Goal: Complete application form

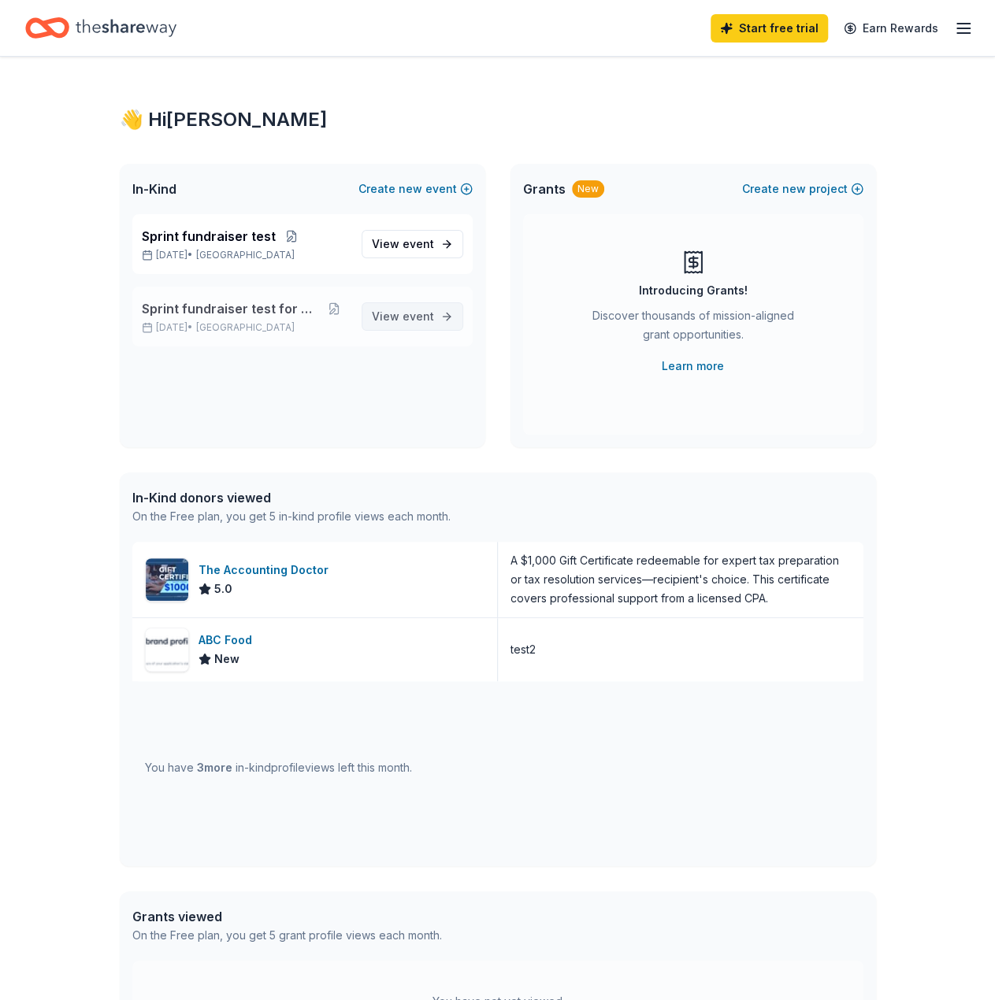
click at [415, 317] on span "event" at bounding box center [418, 316] width 32 height 13
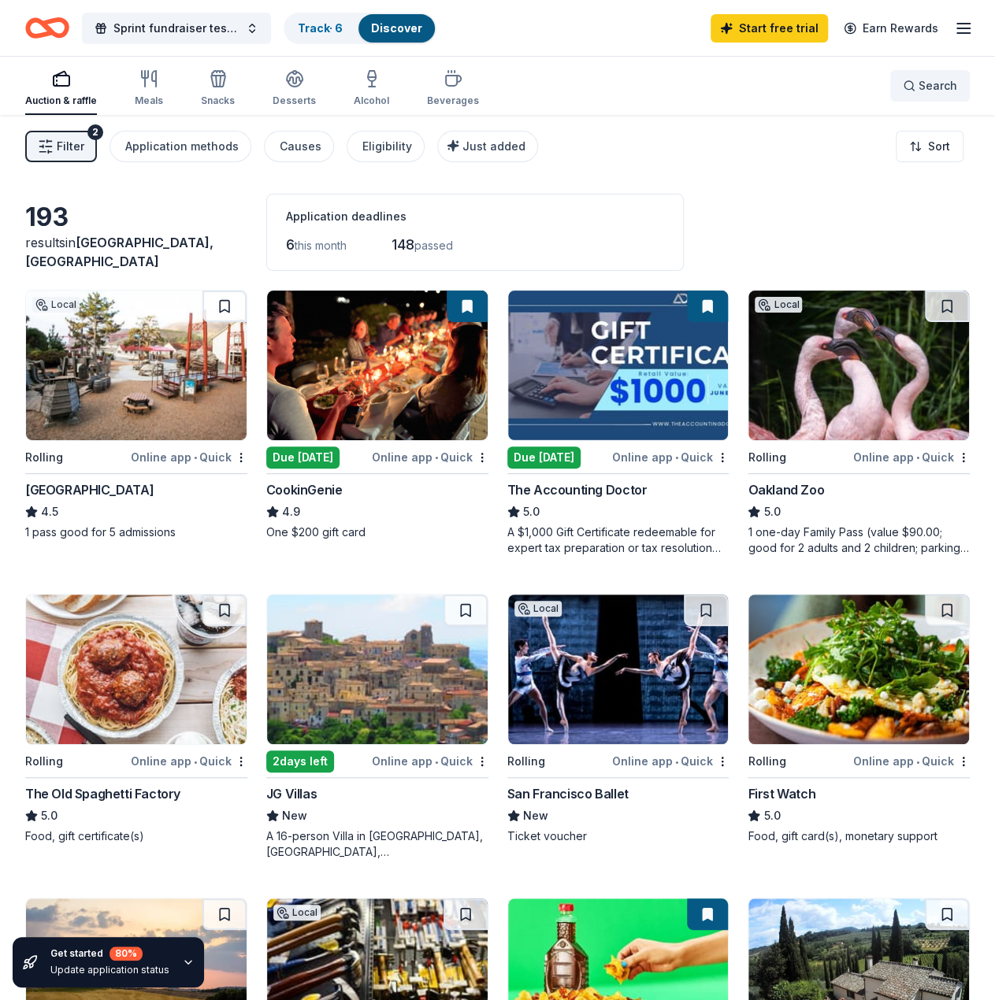
click at [967, 82] on button "Search" at bounding box center [930, 86] width 80 height 32
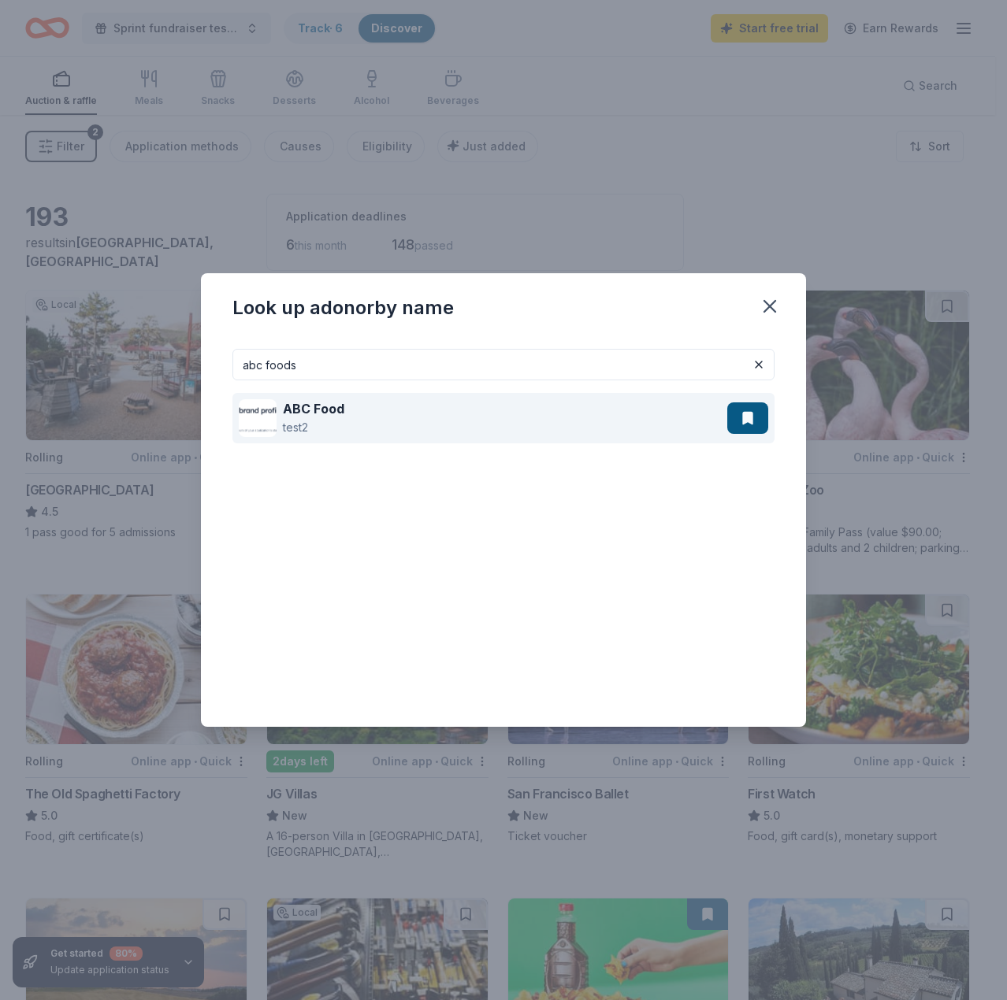
type input "abc foods"
click at [392, 396] on div "ABC Food test2" at bounding box center [483, 418] width 488 height 50
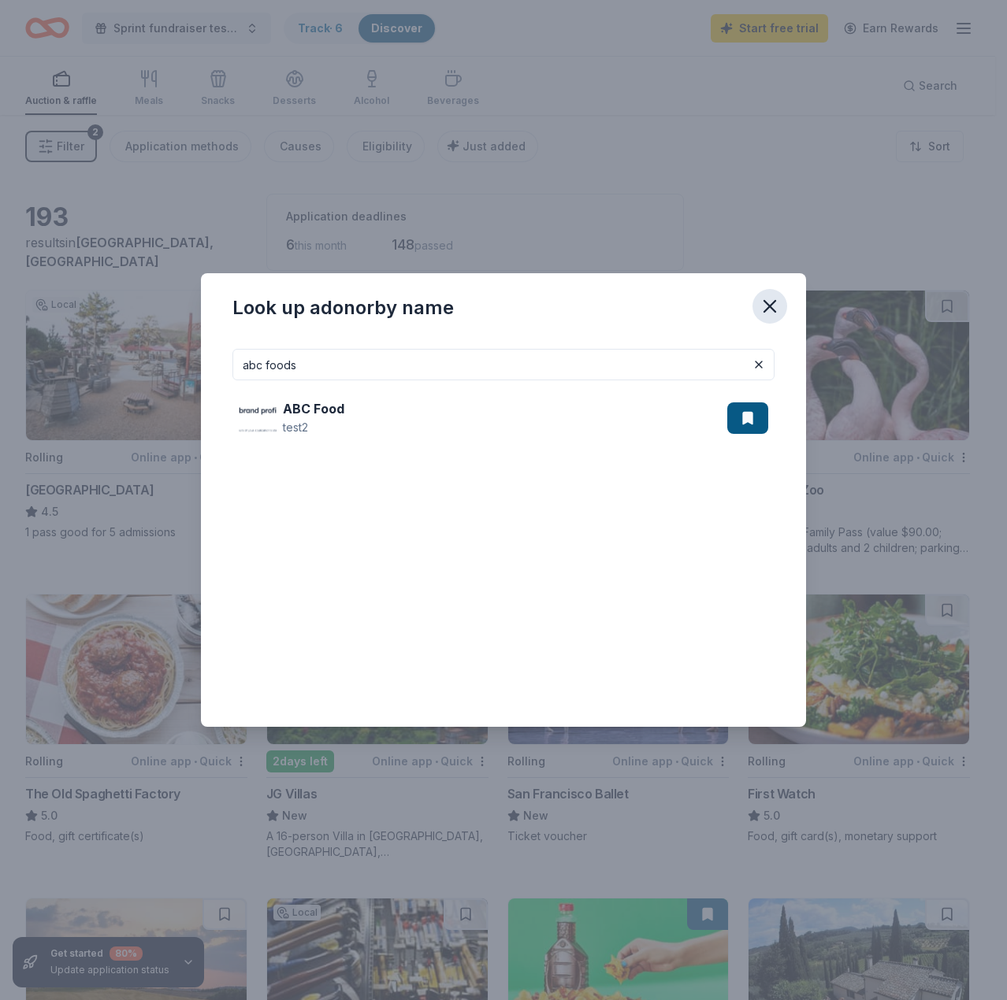
click at [766, 299] on icon "button" at bounding box center [770, 306] width 22 height 22
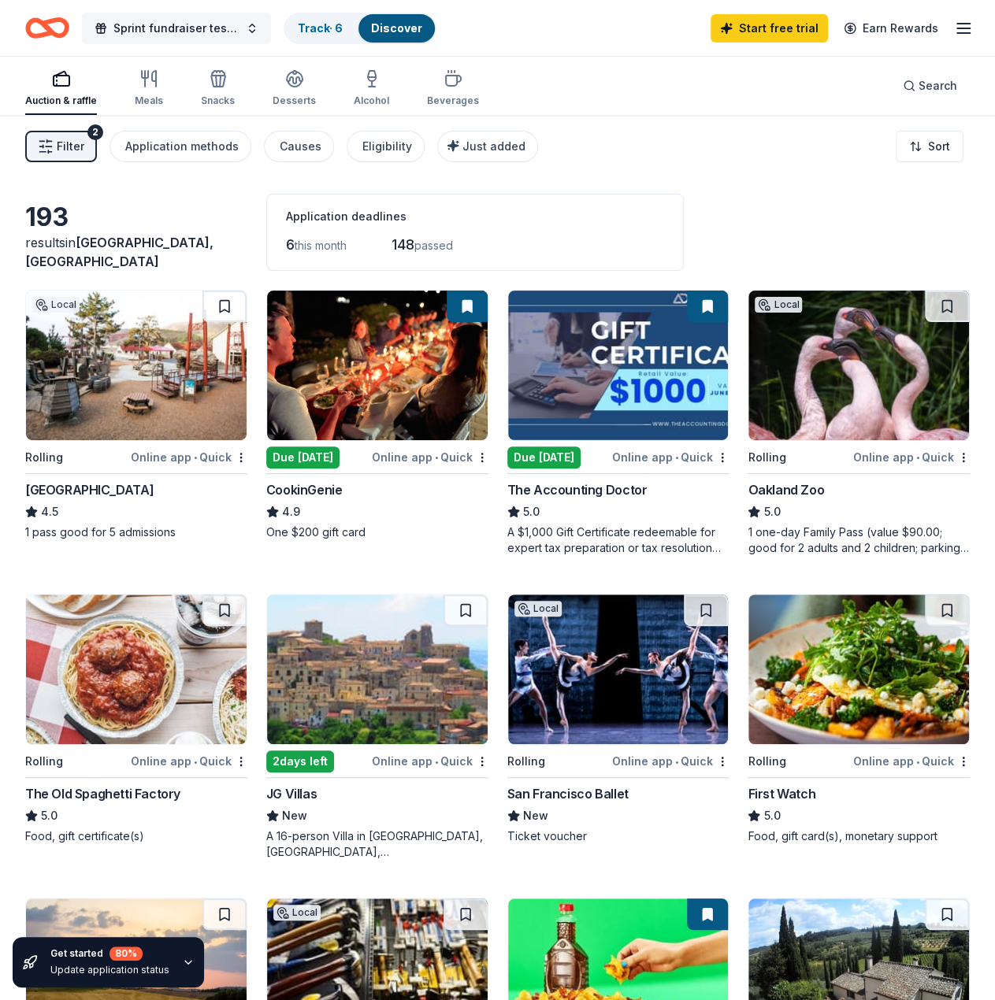
click at [140, 28] on span "Sprint fundraiser test for Drizzy" at bounding box center [176, 28] width 126 height 19
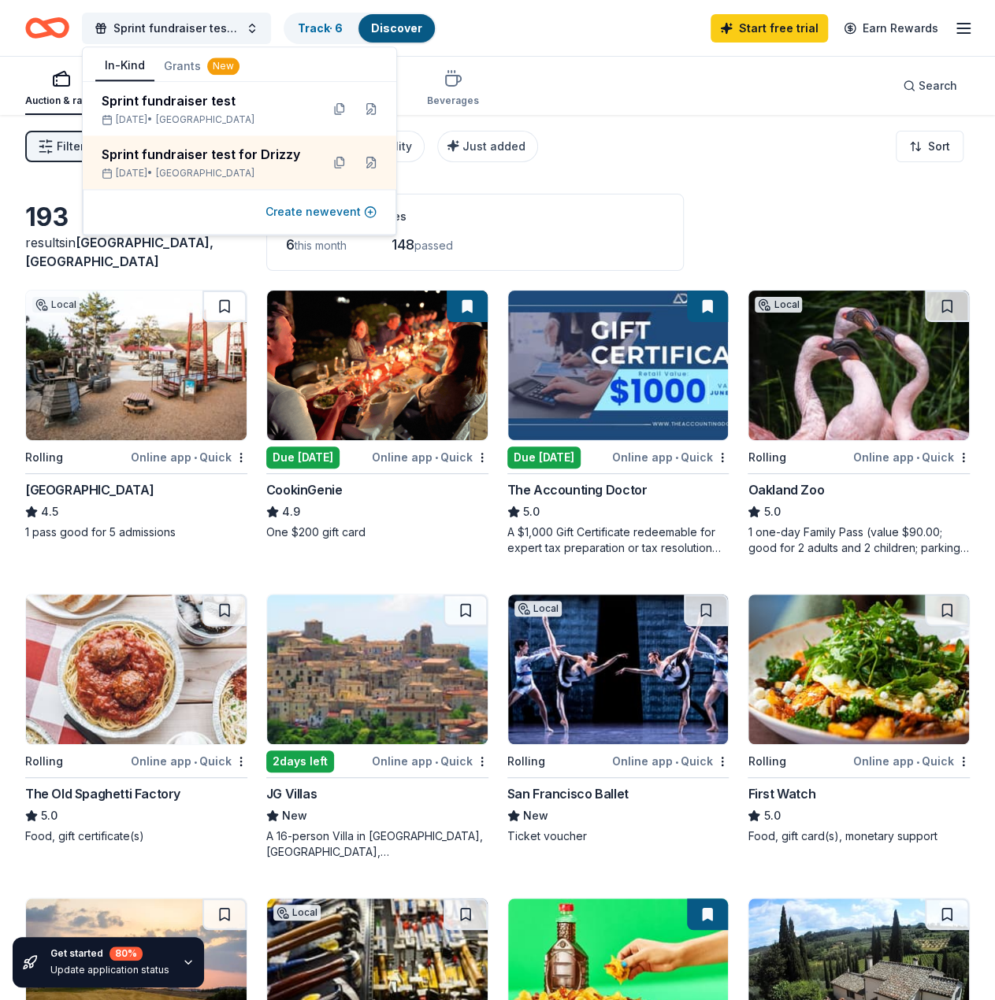
click at [311, 210] on button "Create new event" at bounding box center [320, 211] width 111 height 19
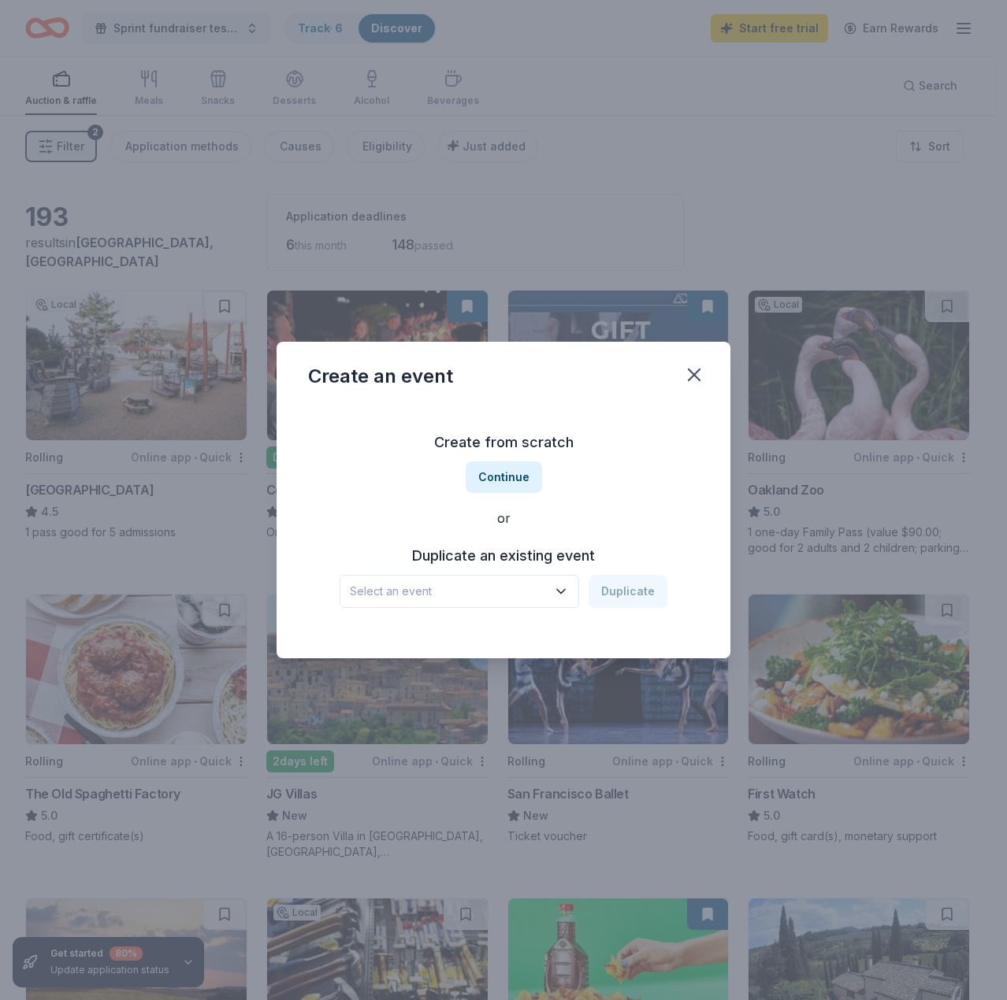
click at [529, 585] on span "Select an event" at bounding box center [448, 591] width 197 height 19
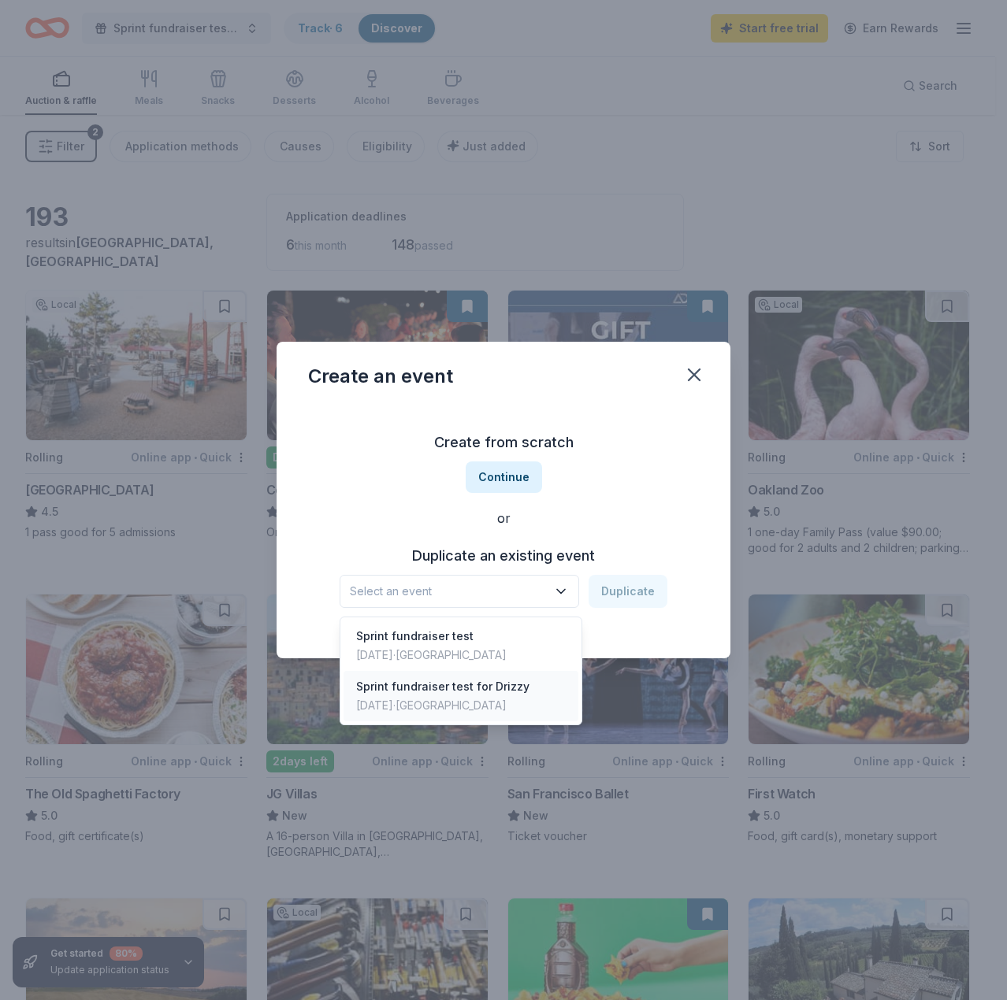
click at [526, 673] on div "Sprint fundraiser test for Drizzy Sep 25, 2025 · SF Bay Area" at bounding box center [460, 696] width 235 height 50
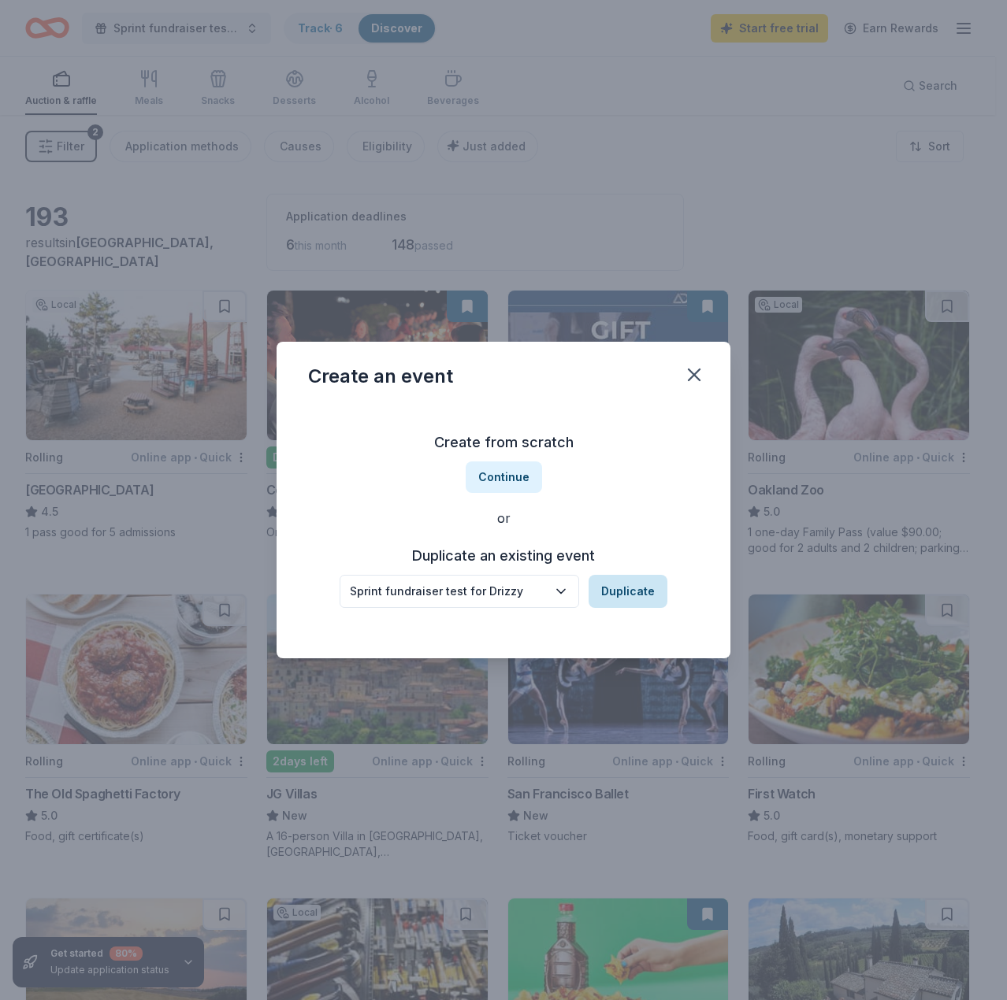
click at [611, 593] on button "Duplicate" at bounding box center [627, 591] width 79 height 33
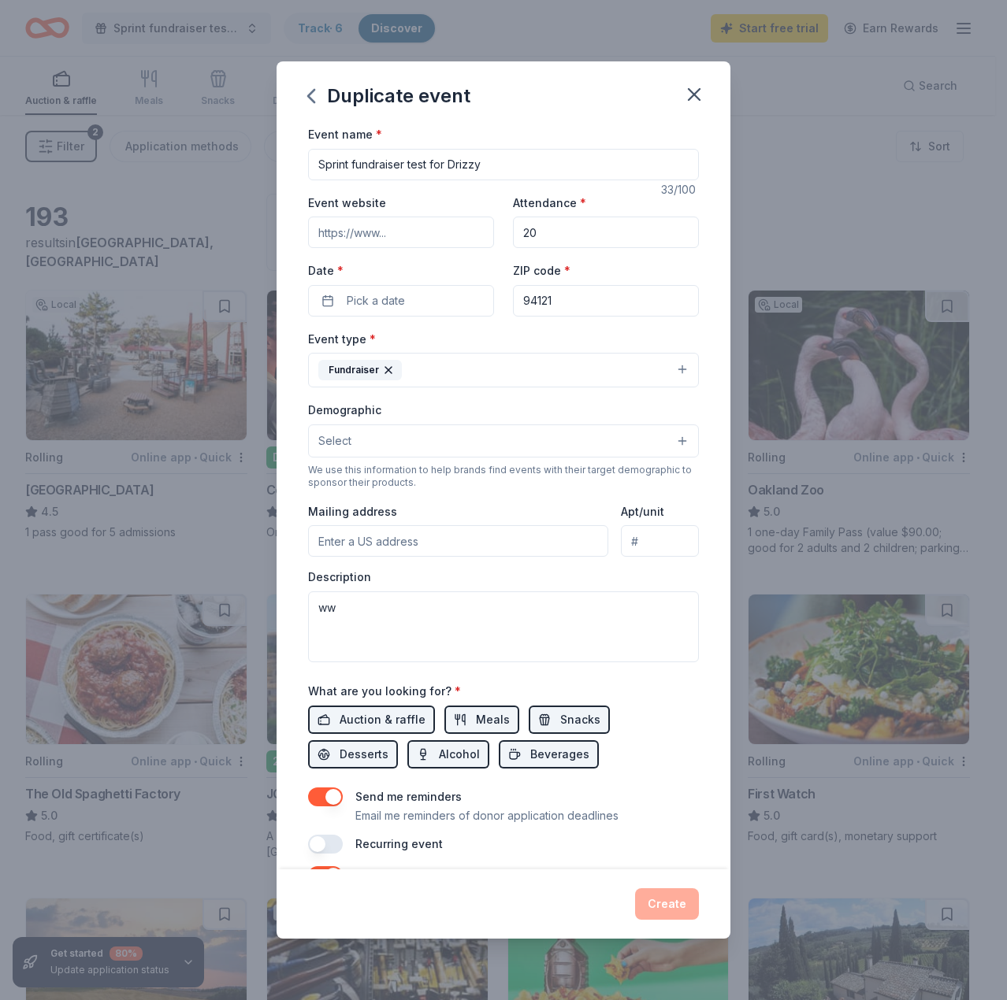
click at [499, 160] on input "Sprint fundraiser test for Drizzy" at bounding box center [503, 165] width 391 height 32
click at [434, 287] on button "Pick a date" at bounding box center [401, 301] width 186 height 32
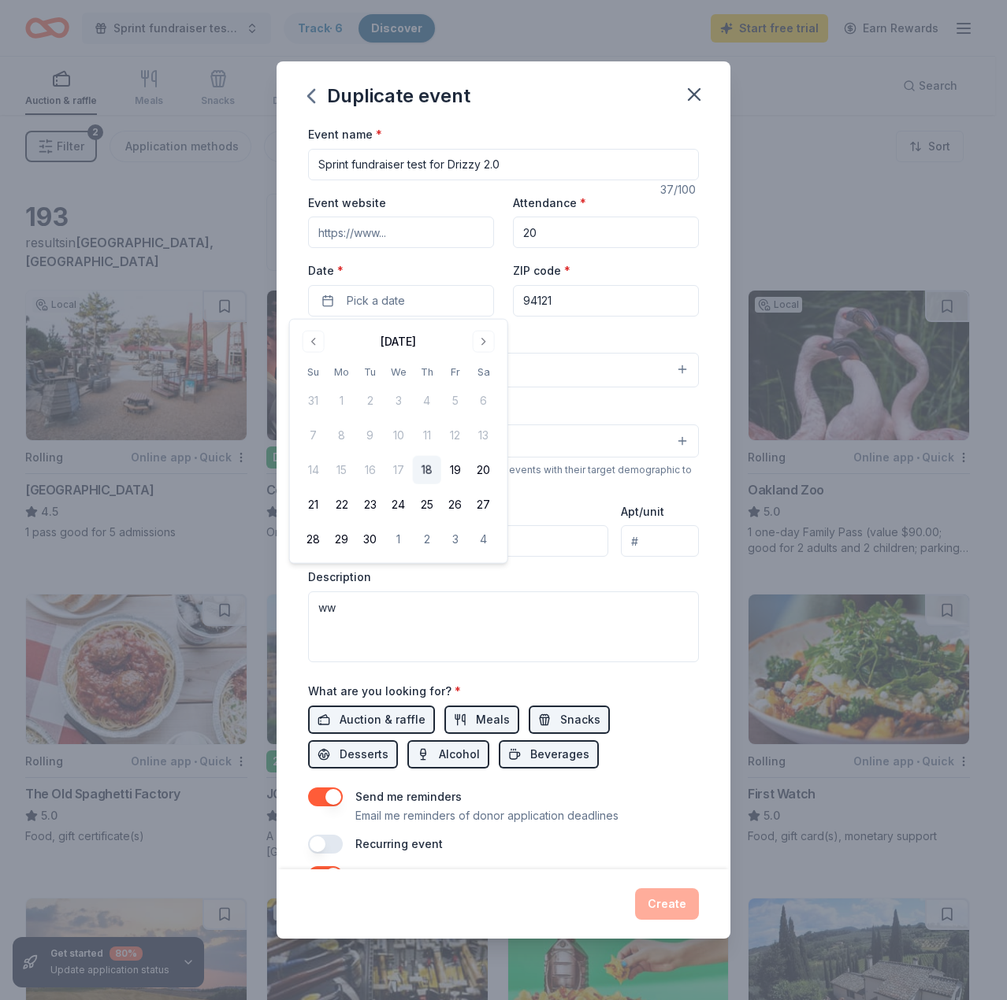
click at [474, 163] on input "Sprint fundraiser test for Drizzy 2.0" at bounding box center [503, 165] width 391 height 32
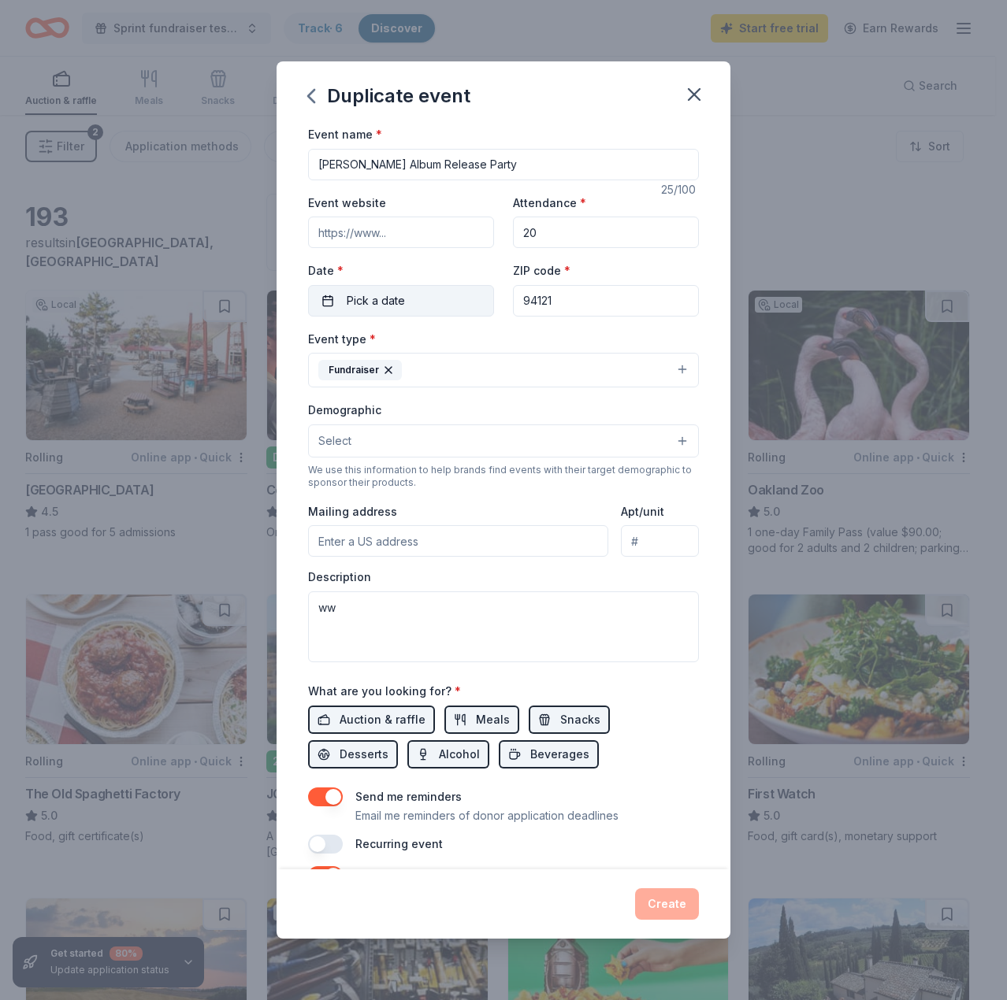
type input "Drake Album Release Party"
click at [432, 287] on button "Pick a date" at bounding box center [401, 301] width 186 height 32
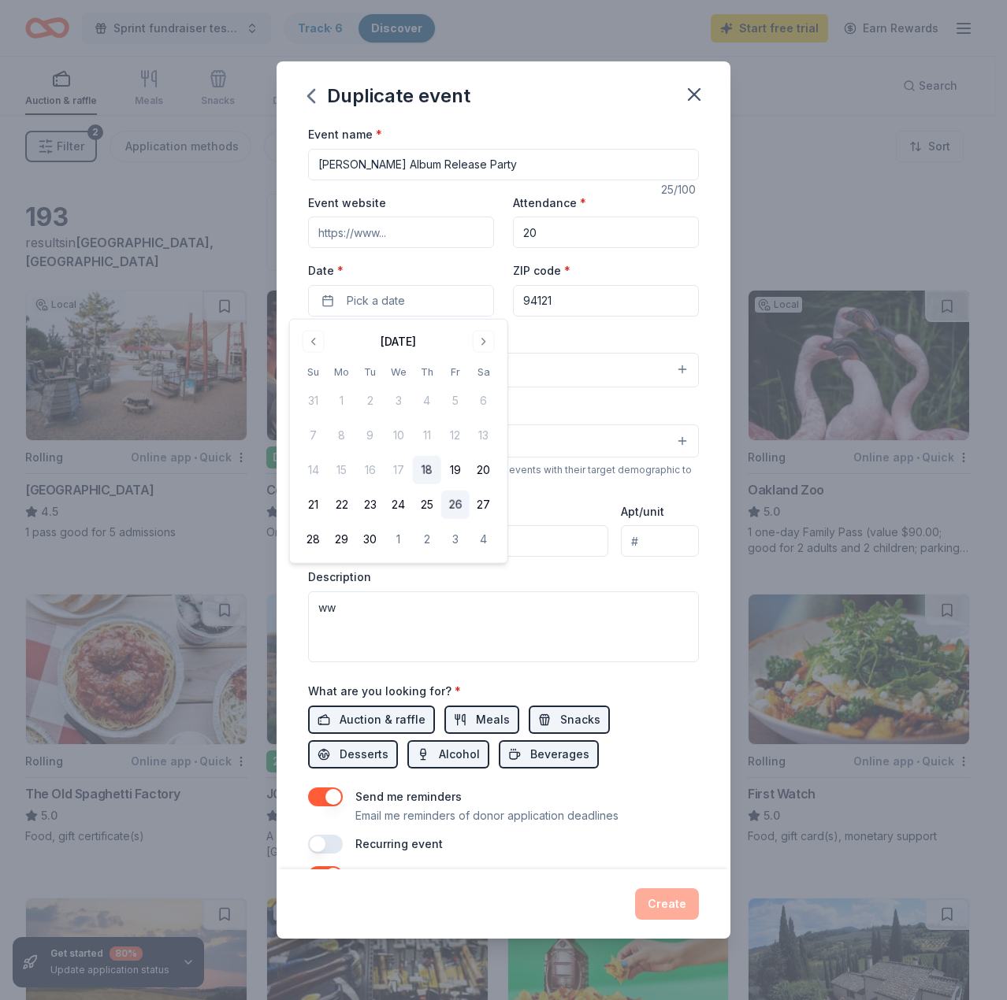
click at [457, 514] on button "26" at bounding box center [455, 505] width 28 height 28
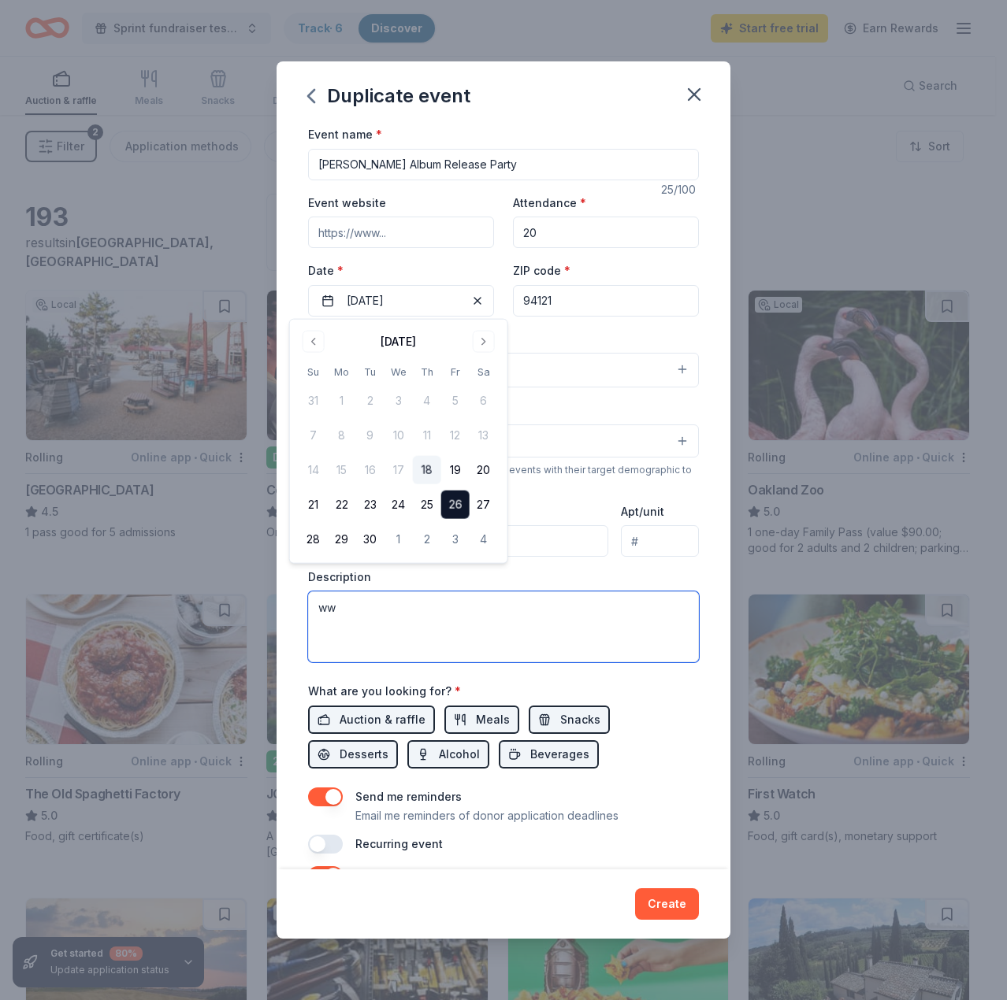
click at [617, 647] on textarea "ww" at bounding box center [503, 627] width 391 height 71
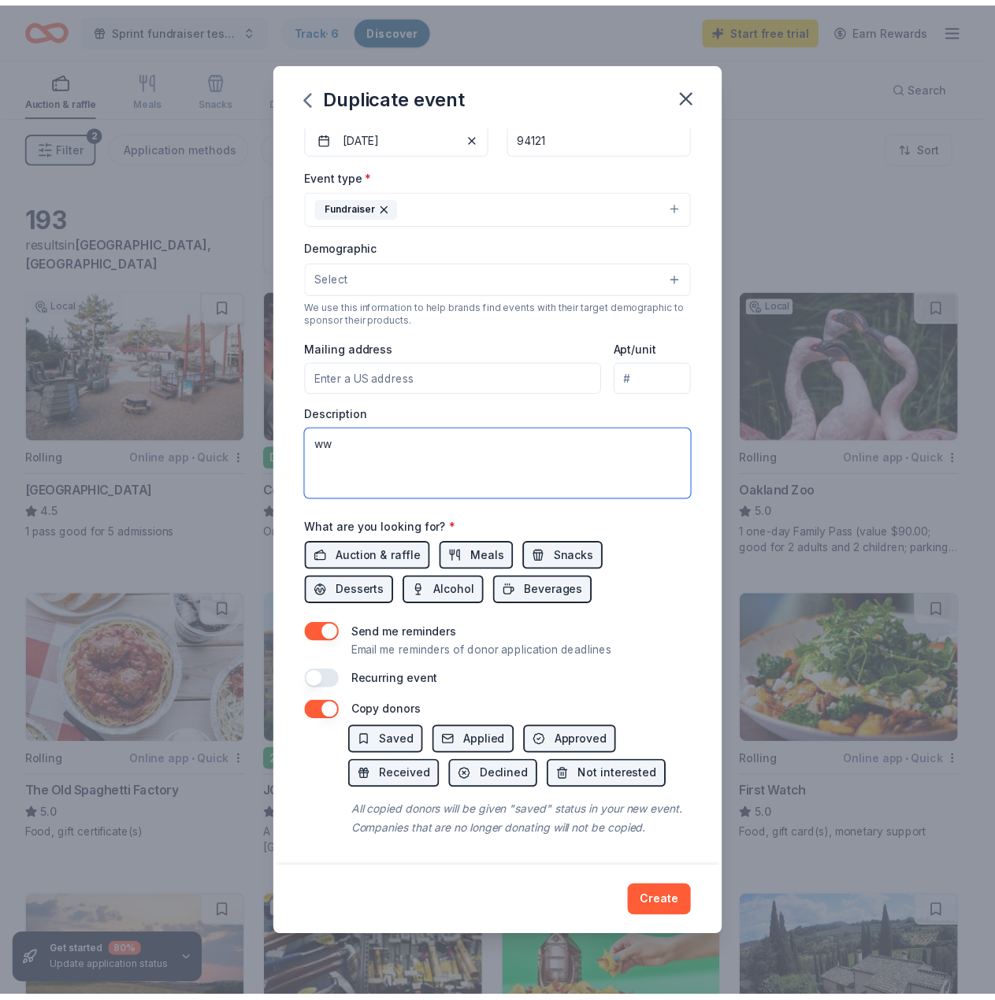
scroll to position [178, 0]
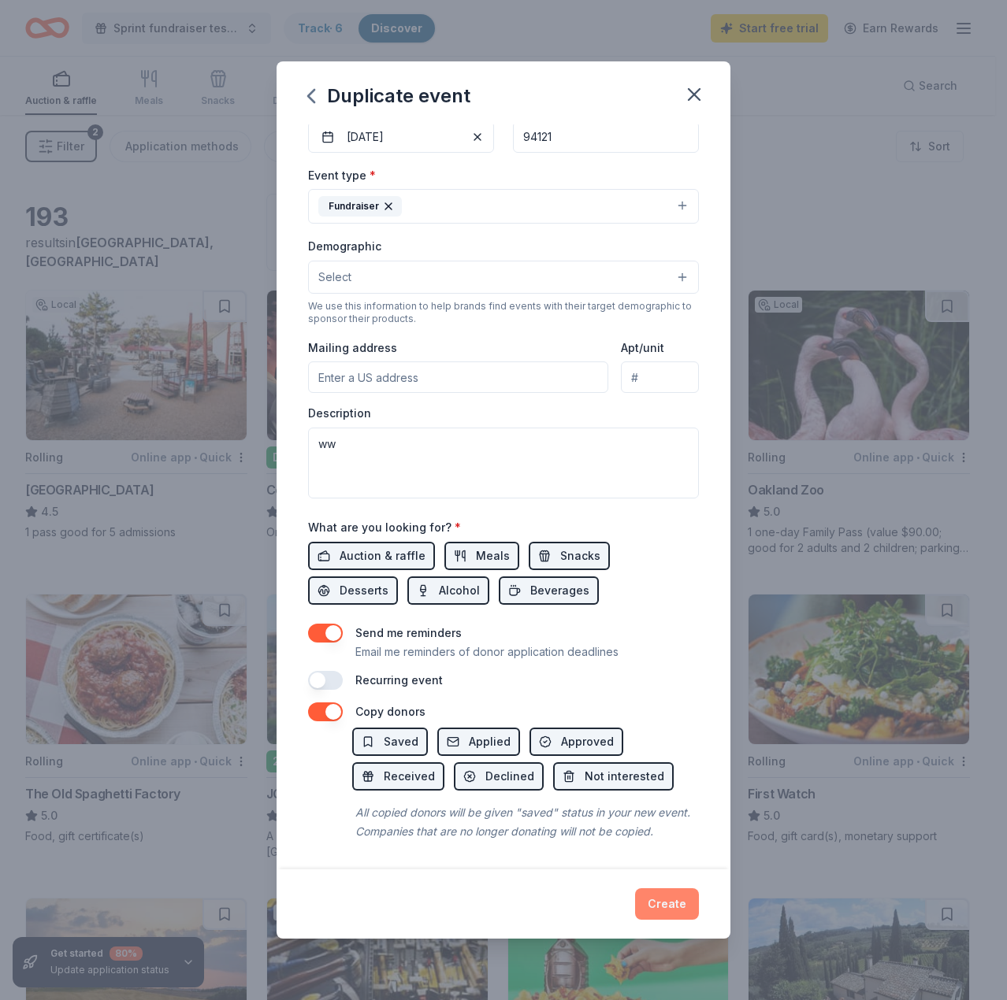
click at [666, 907] on button "Create" at bounding box center [667, 904] width 64 height 32
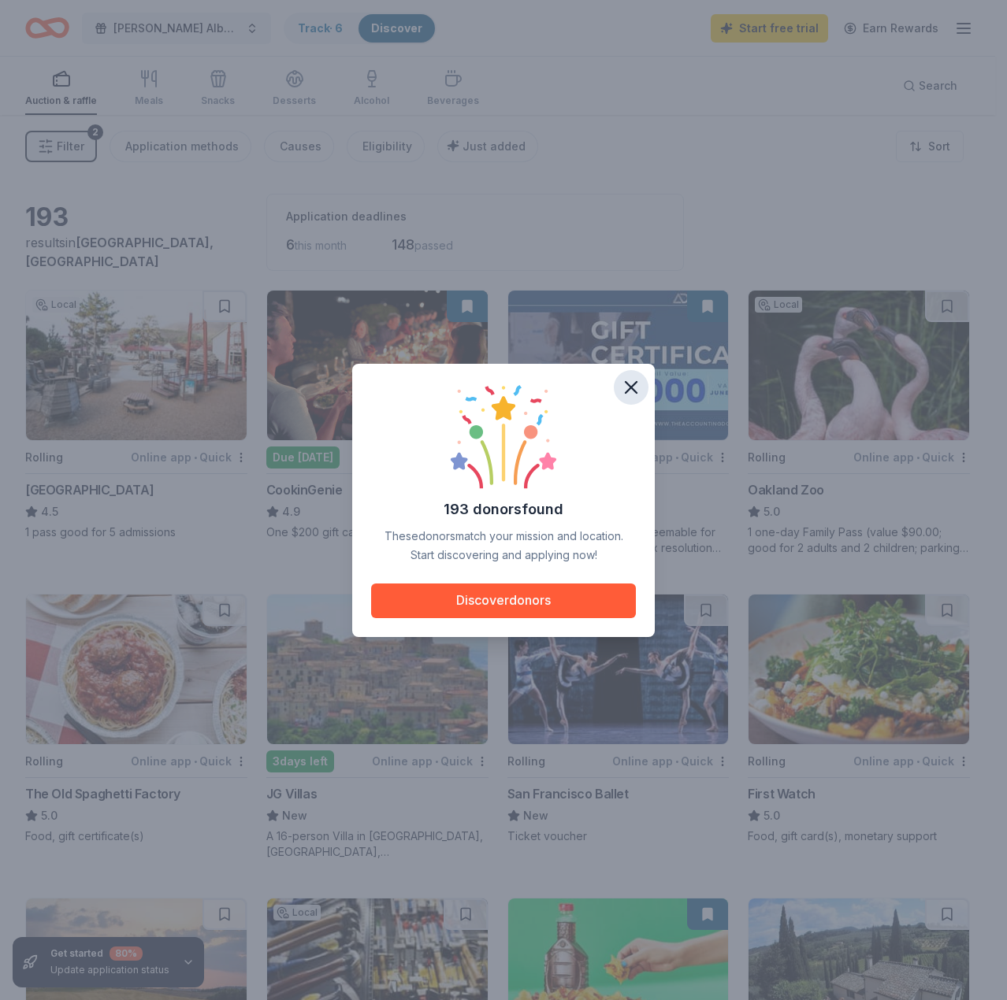
click at [641, 384] on icon "button" at bounding box center [631, 388] width 22 height 22
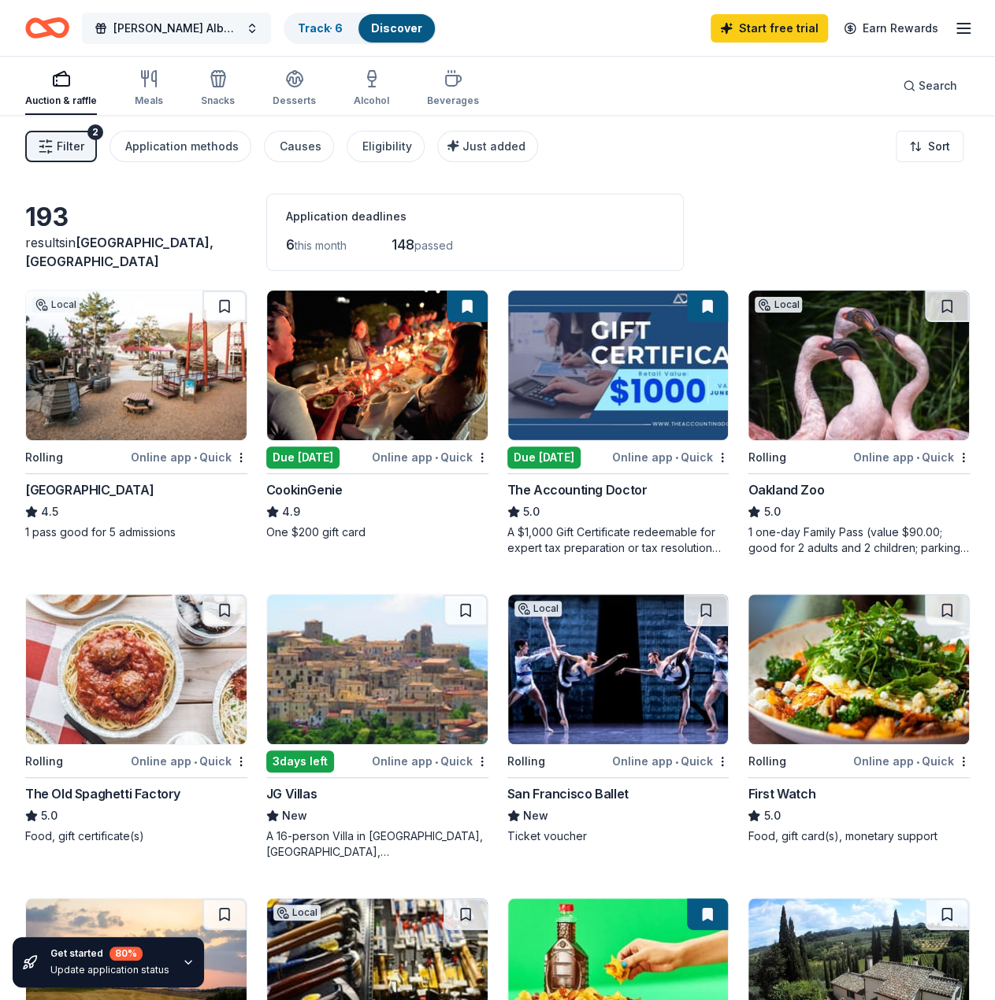
click at [228, 32] on span "Drake Album Release Party" at bounding box center [176, 28] width 126 height 19
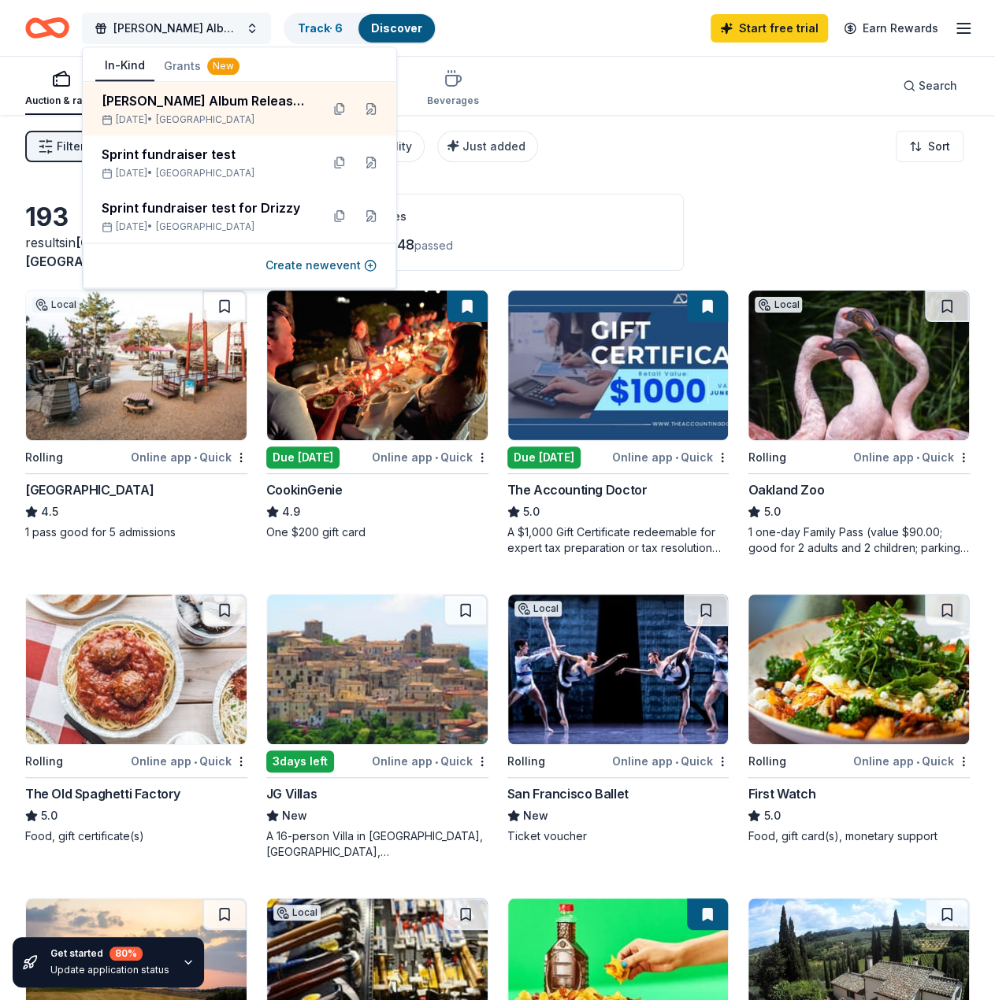
click at [230, 24] on span "Drake Album Release Party" at bounding box center [176, 28] width 126 height 19
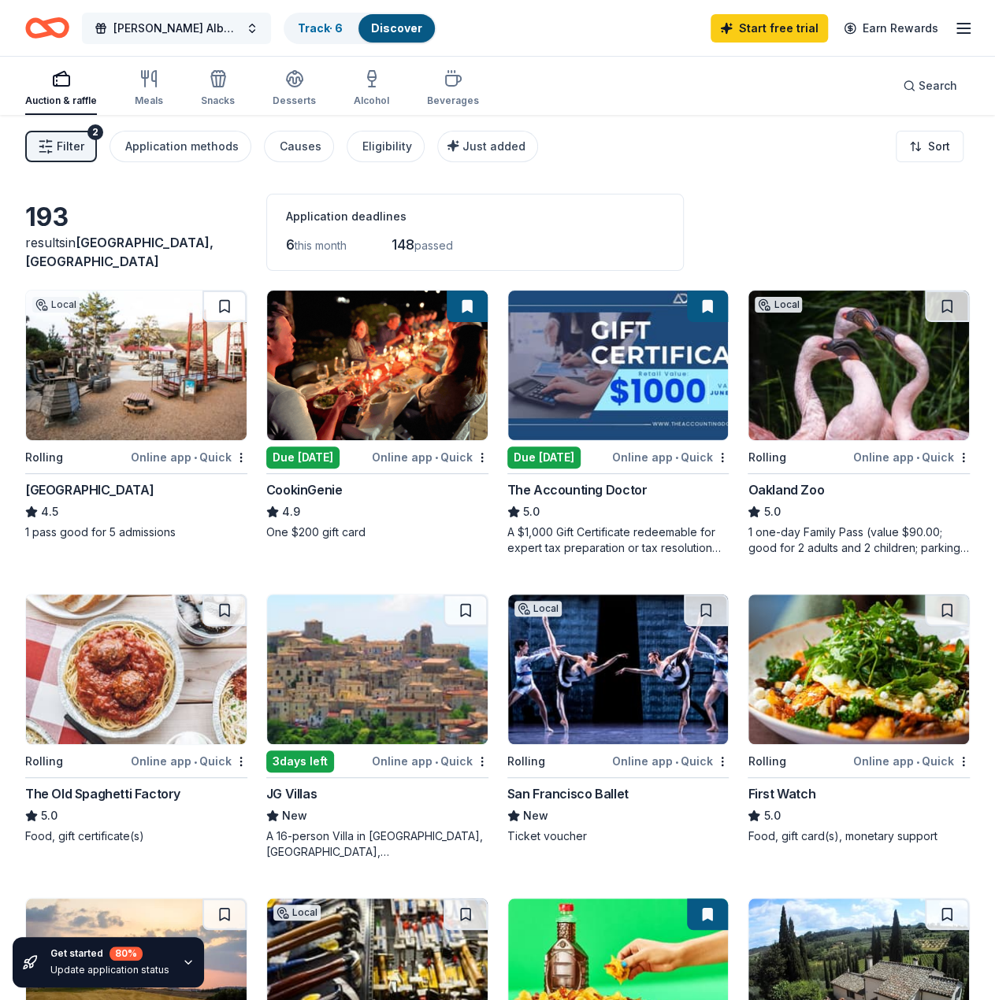
click at [230, 24] on span "Drake Album Release Party" at bounding box center [176, 28] width 126 height 19
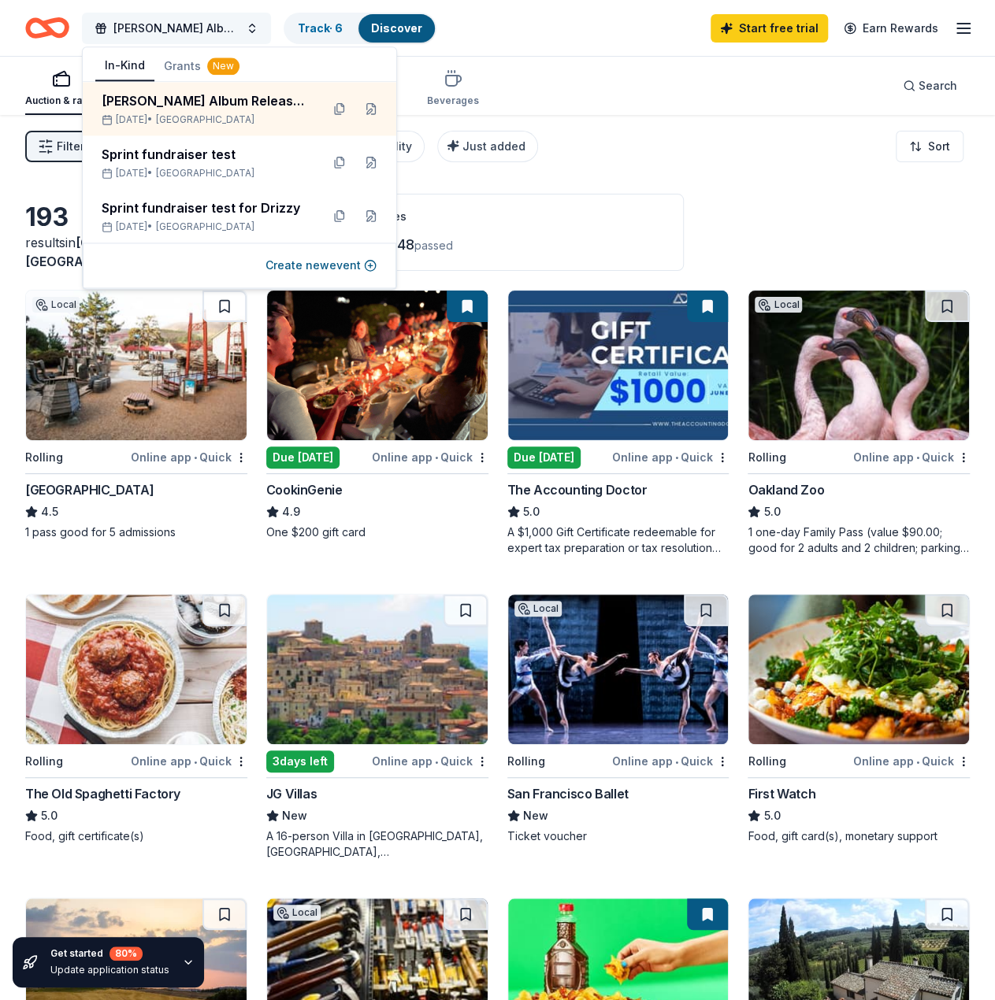
click at [230, 24] on span "Drake Album Release Party" at bounding box center [176, 28] width 126 height 19
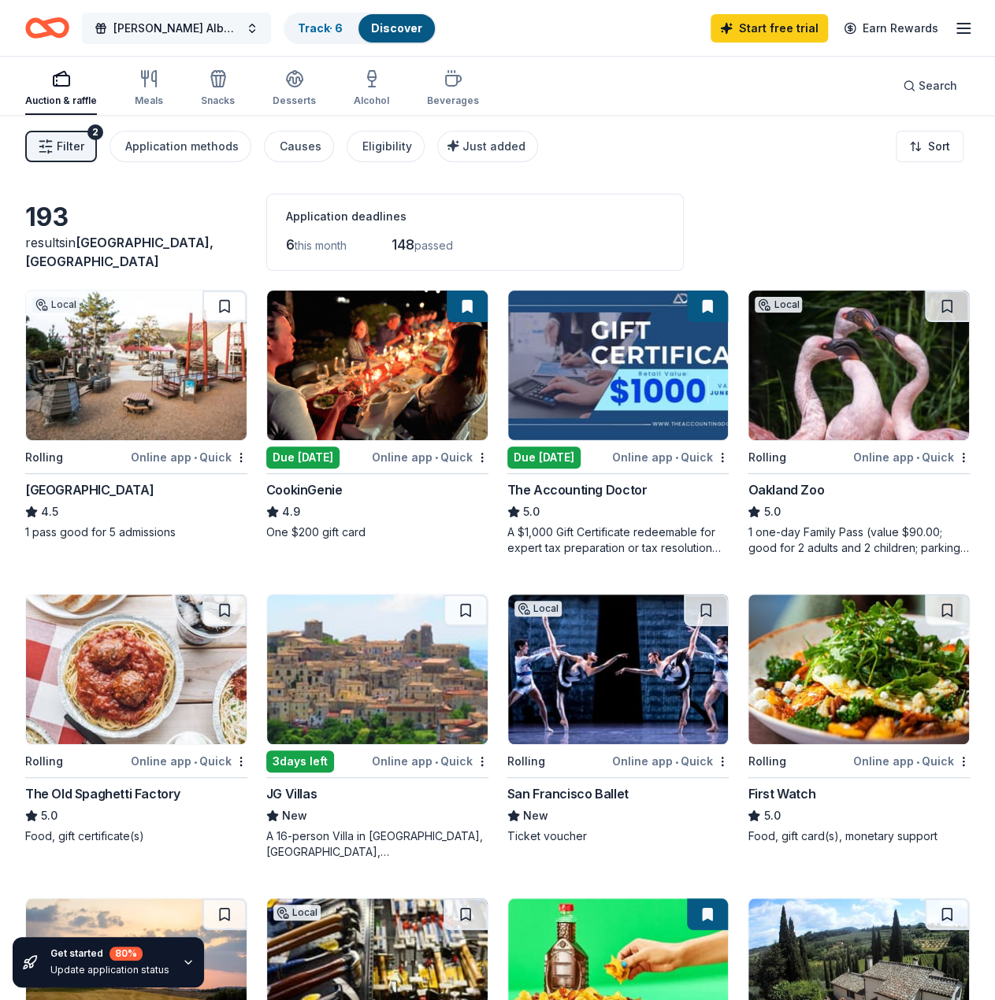
click at [230, 24] on span "Drake Album Release Party" at bounding box center [176, 28] width 126 height 19
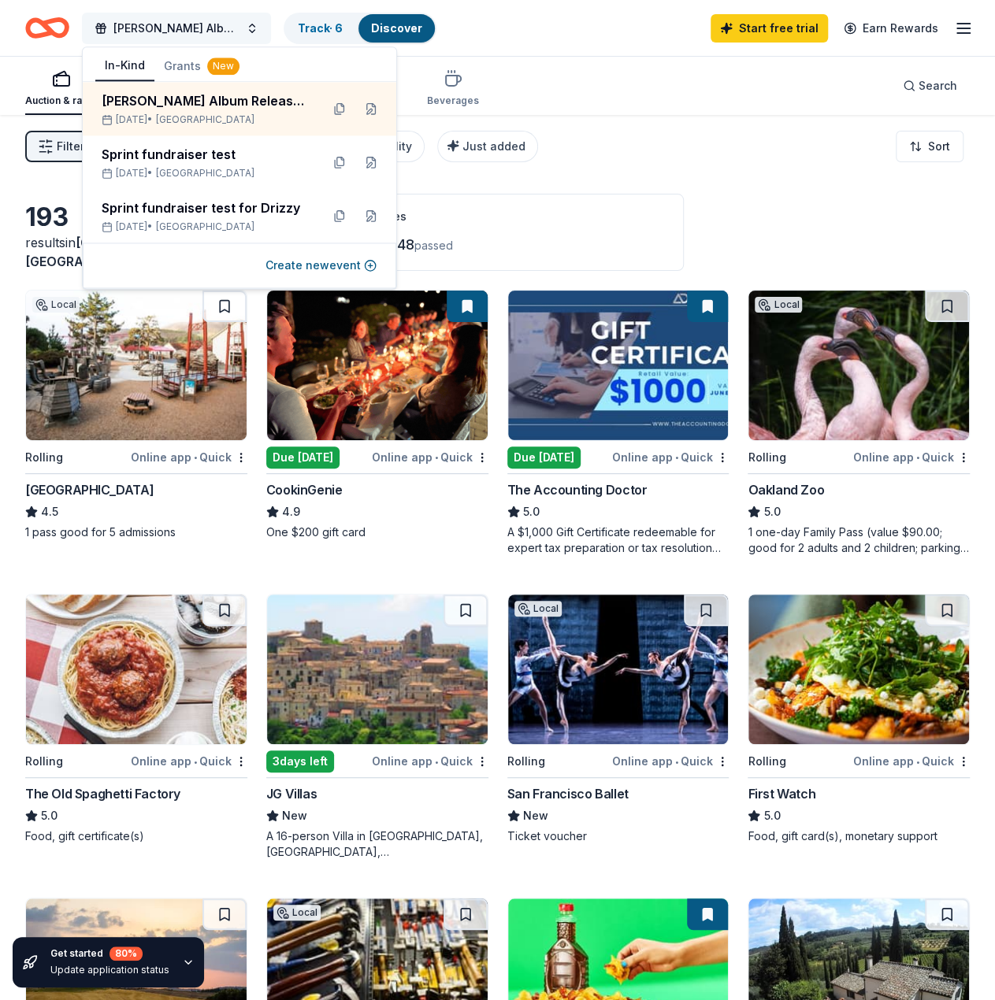
click at [230, 24] on span "Drake Album Release Party" at bounding box center [176, 28] width 126 height 19
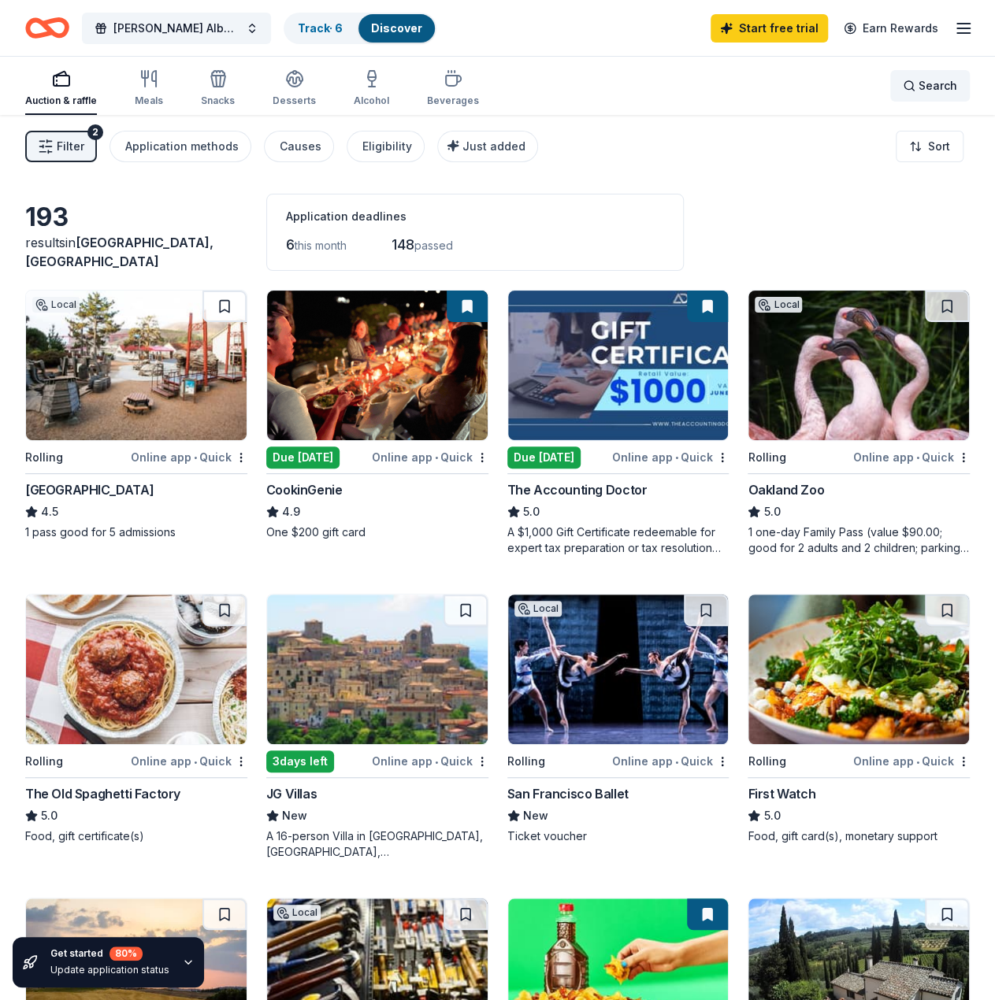
click at [934, 82] on span "Search" at bounding box center [937, 85] width 39 height 19
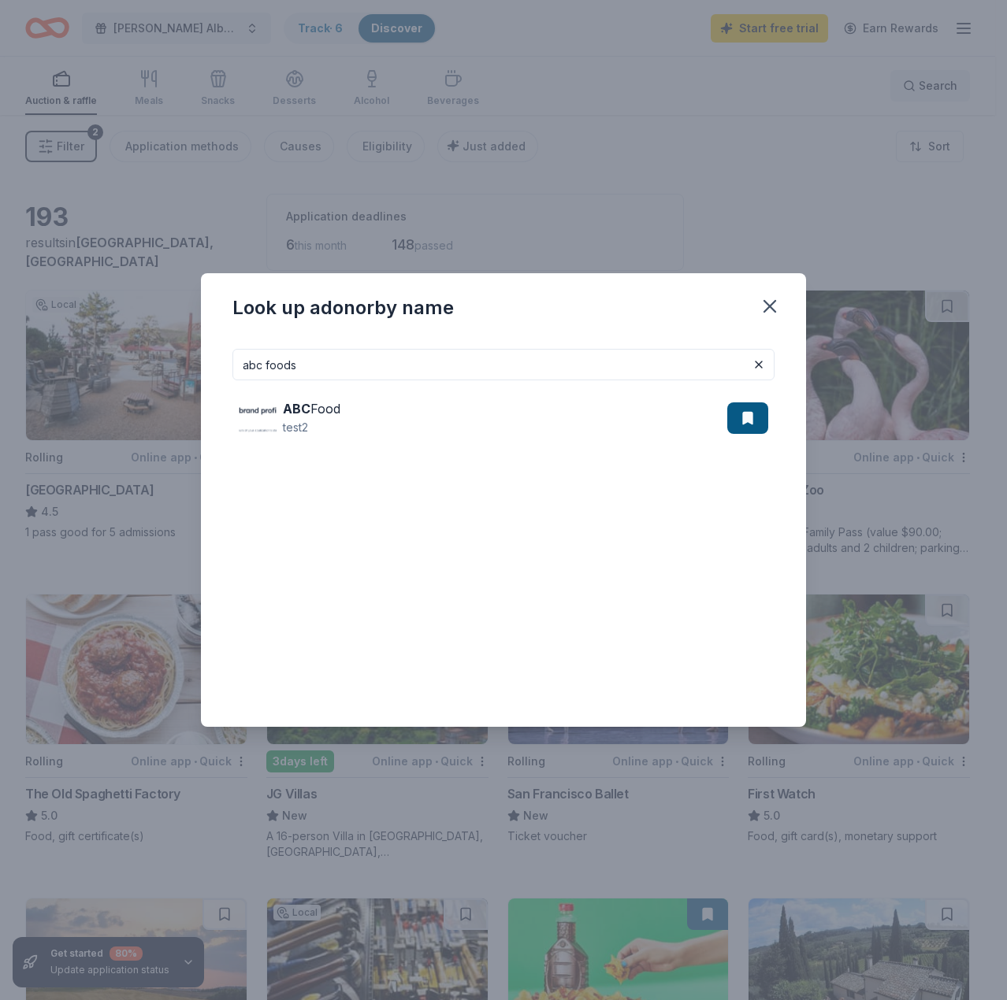
type input "abc foods"
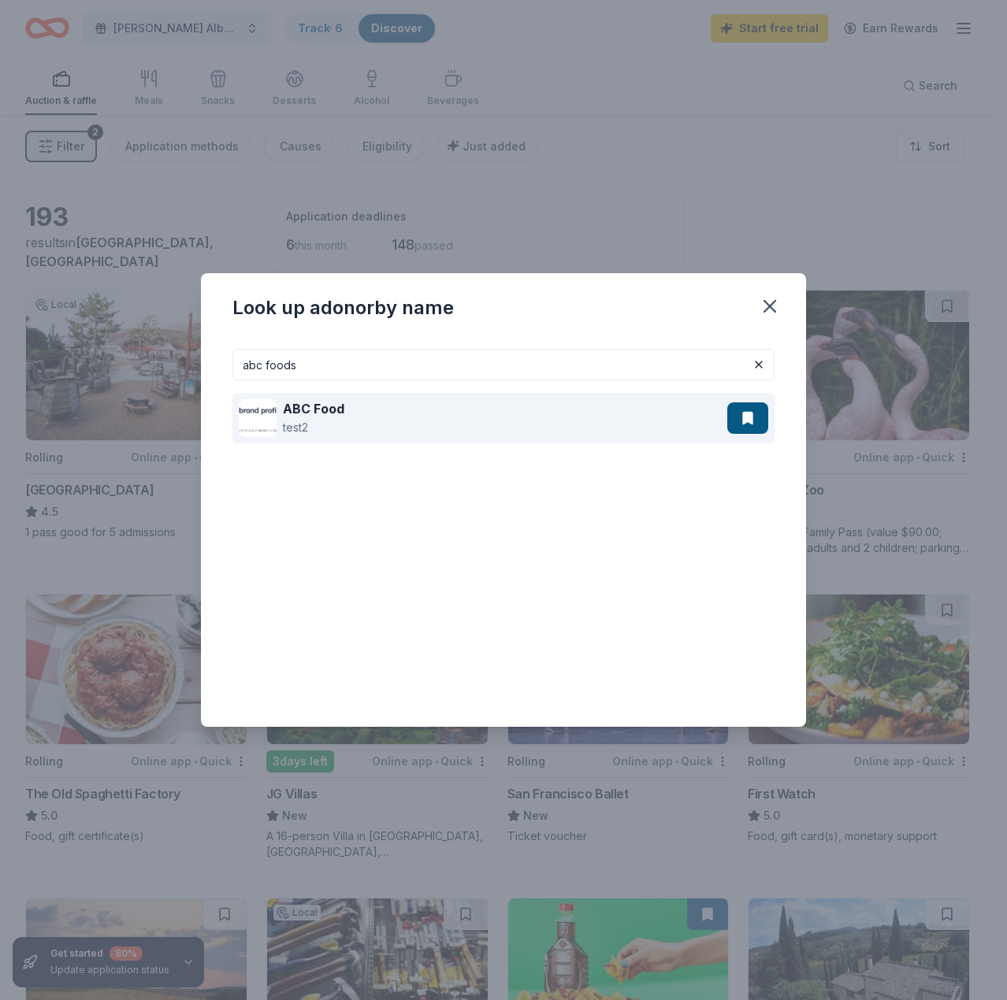
click at [382, 401] on div "ABC Food test2" at bounding box center [483, 418] width 488 height 50
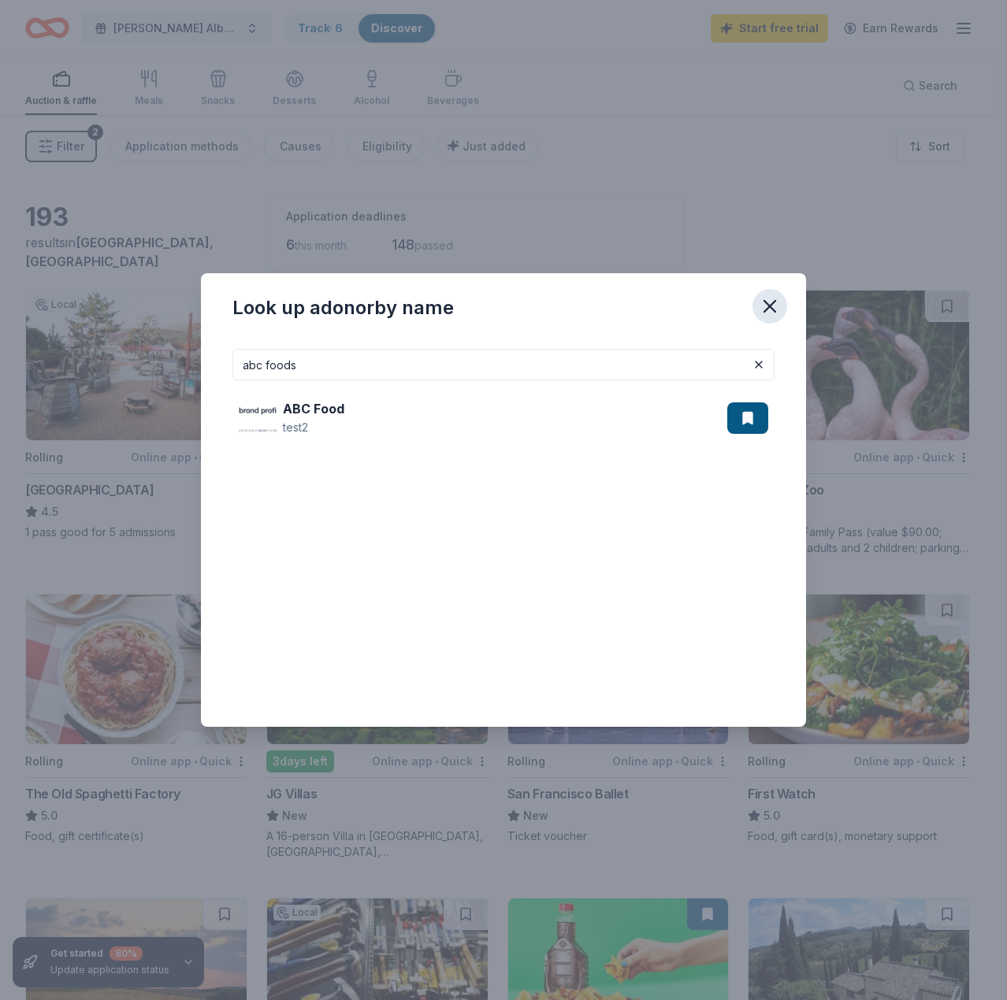
click at [766, 299] on icon "button" at bounding box center [770, 306] width 22 height 22
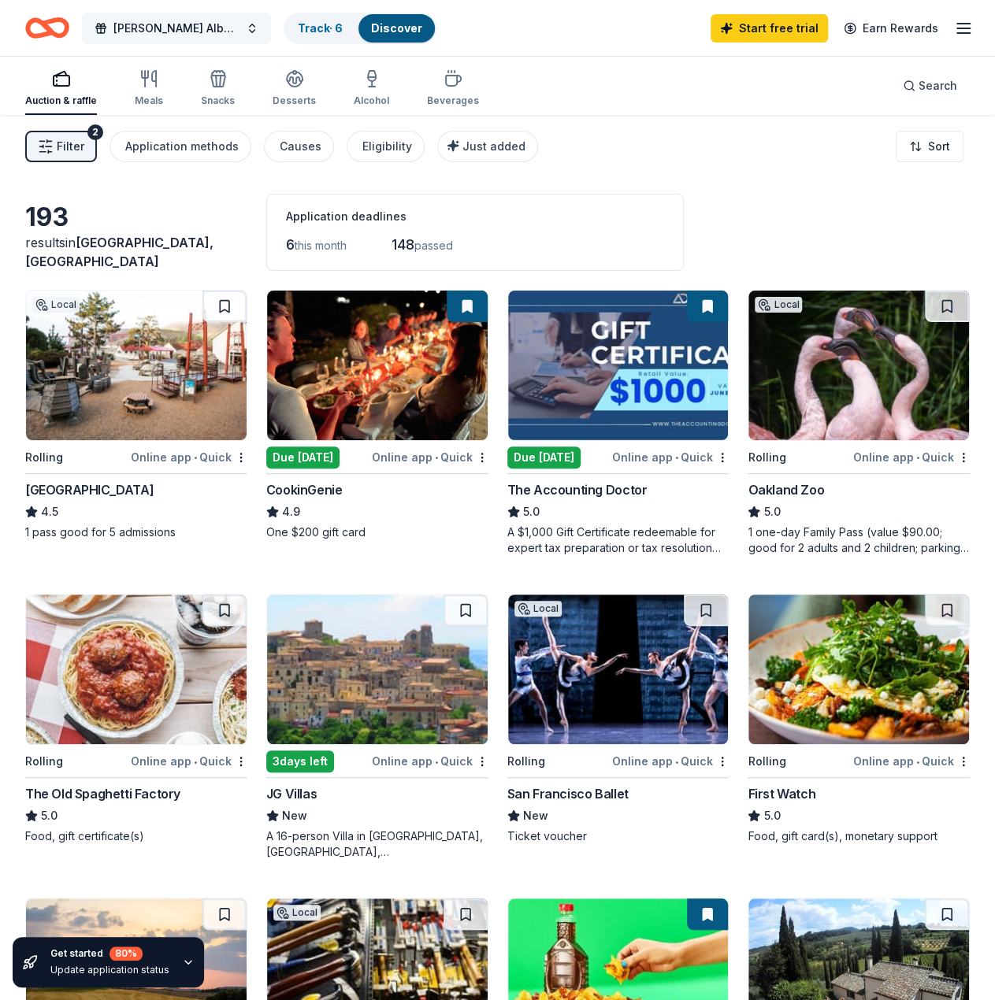
click at [180, 28] on span "Drake Album Release Party" at bounding box center [176, 28] width 126 height 19
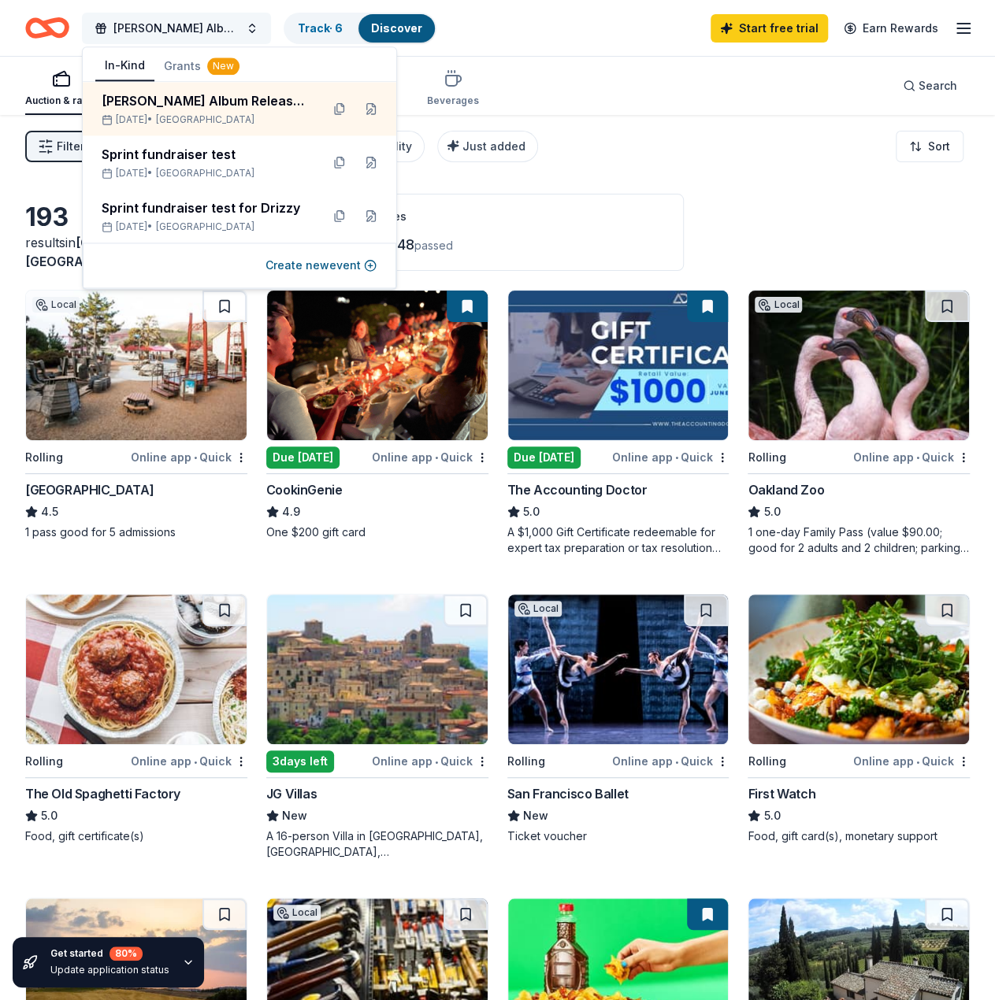
click at [184, 23] on span "Drake Album Release Party" at bounding box center [176, 28] width 126 height 19
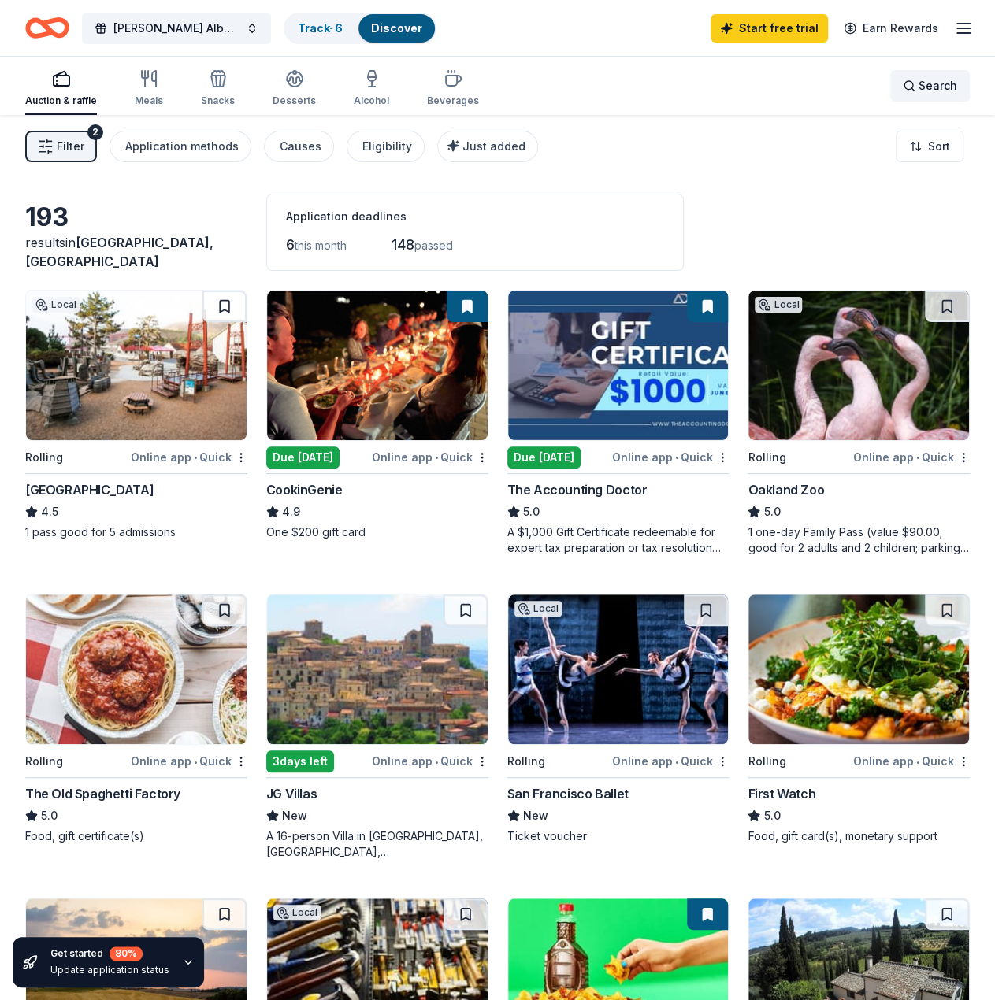
click at [948, 89] on span "Search" at bounding box center [937, 85] width 39 height 19
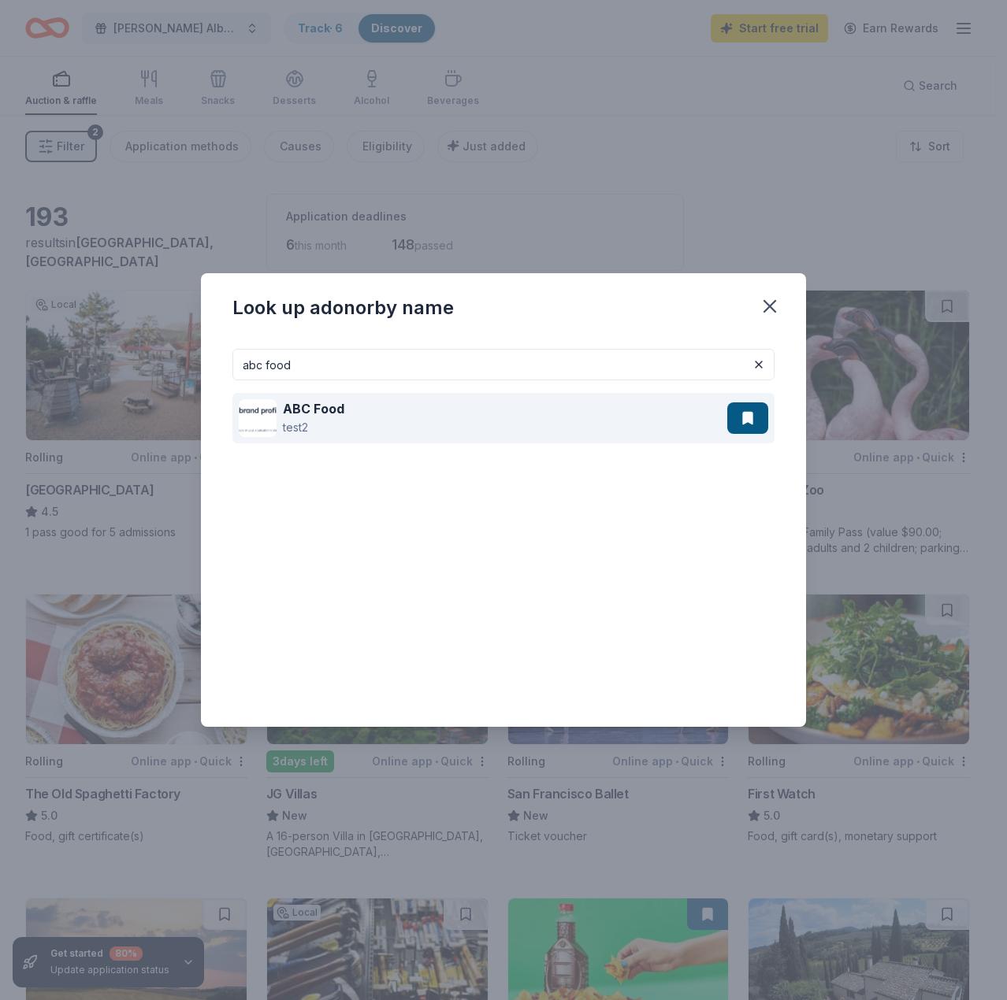
type input "abc food"
click at [426, 437] on div "ABC Food test2" at bounding box center [483, 418] width 488 height 50
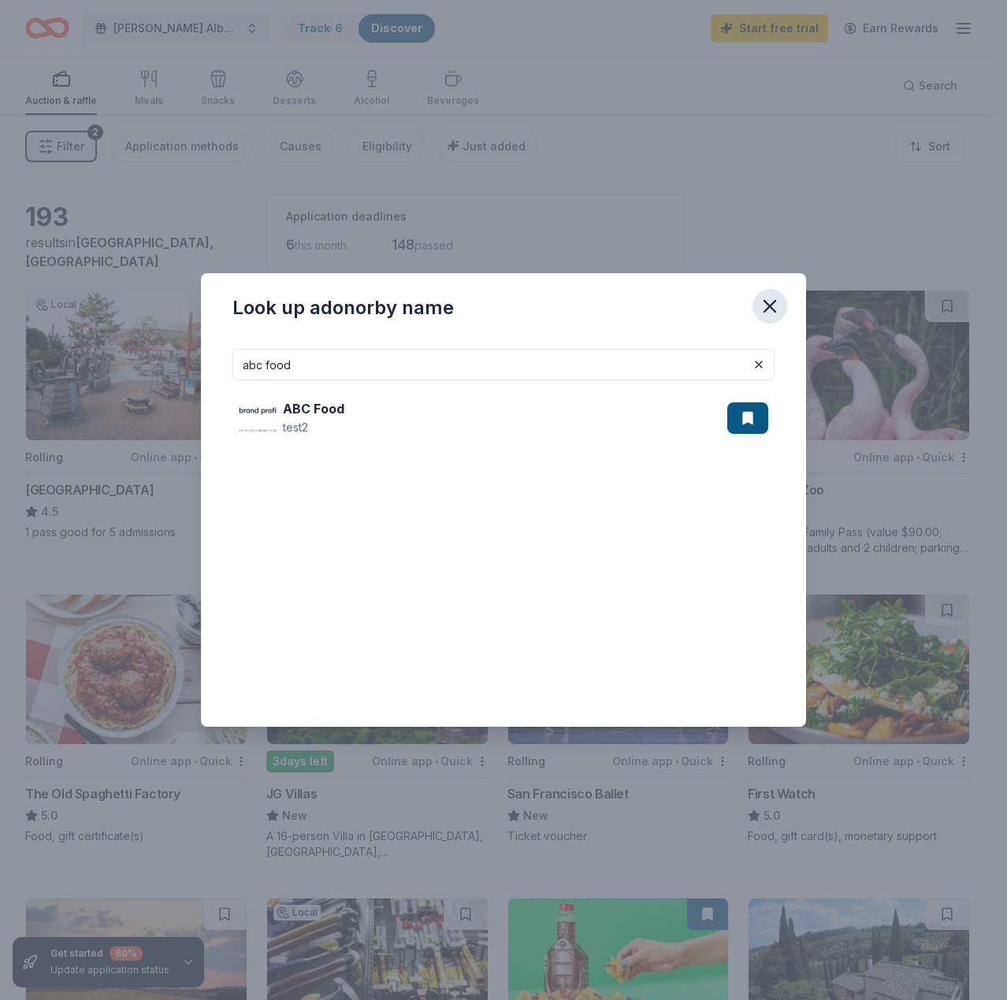
click at [770, 301] on icon "button" at bounding box center [770, 306] width 22 height 22
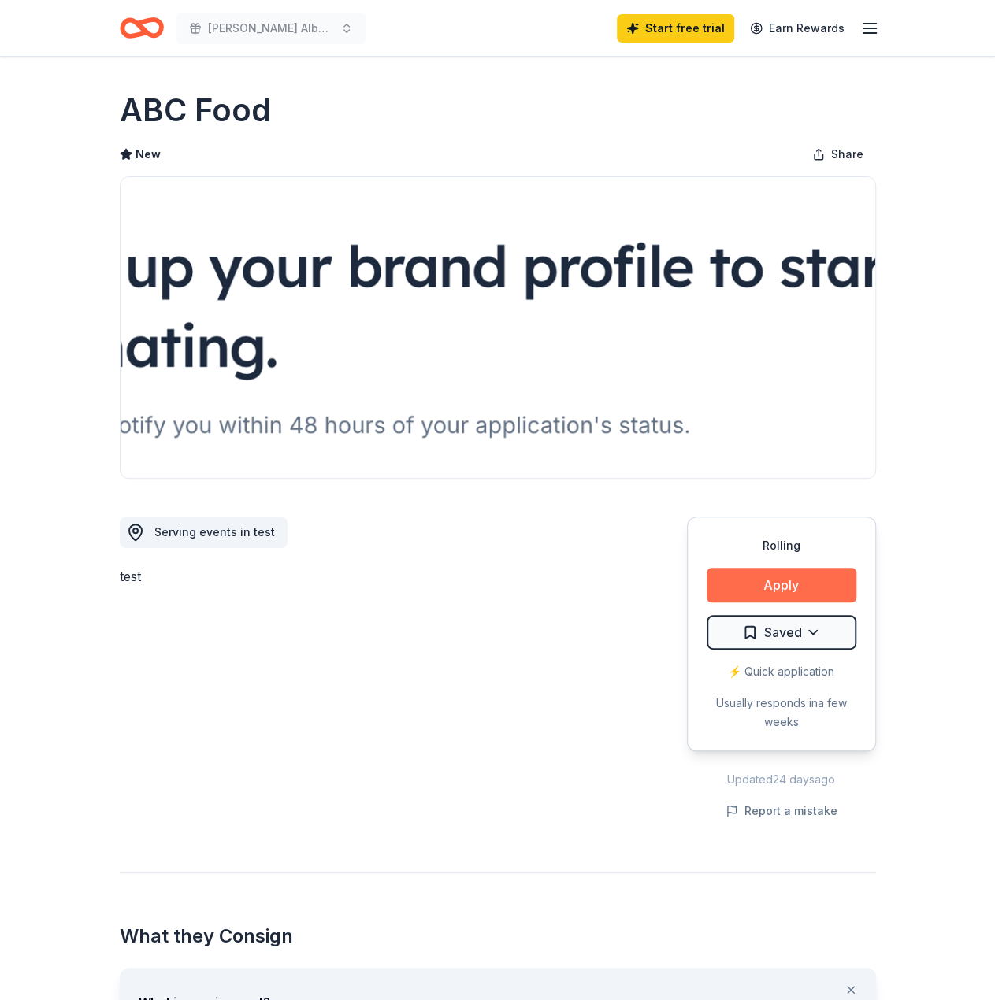
click at [759, 588] on button "Apply" at bounding box center [782, 585] width 150 height 35
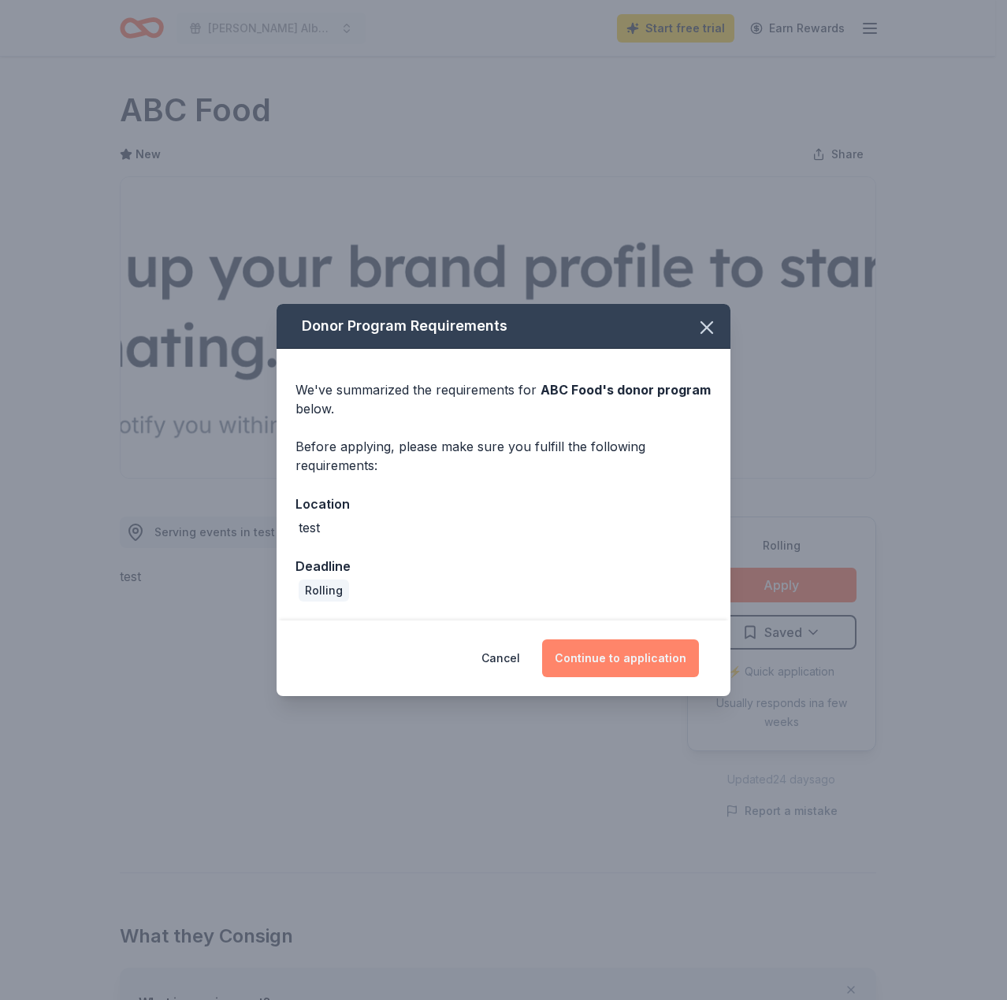
click at [618, 657] on button "Continue to application" at bounding box center [620, 659] width 157 height 38
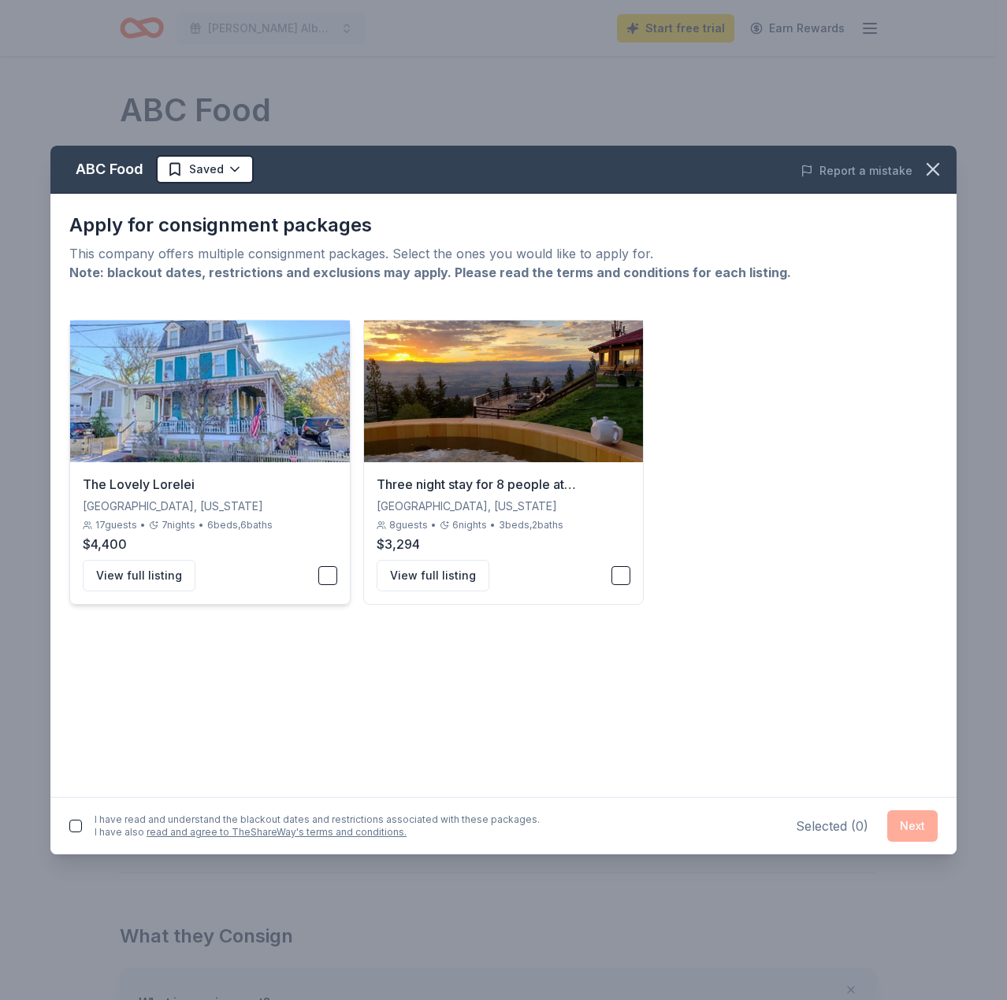
click at [342, 566] on div "The Lovely Lorelei Miami, Florida 17 guests • 7 nights • 6 beds, 6 baths $4,400…" at bounding box center [210, 533] width 280 height 142
click at [927, 164] on icon "button" at bounding box center [932, 169] width 11 height 11
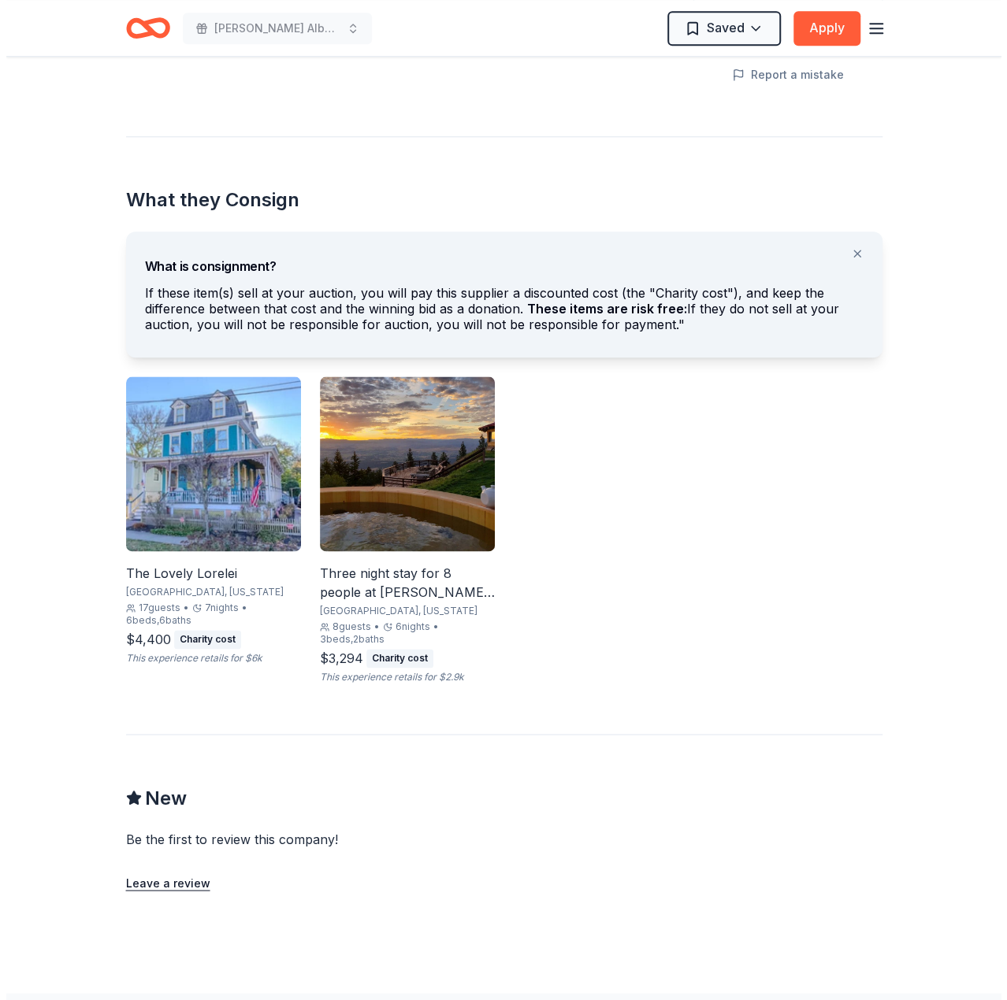
scroll to position [788, 0]
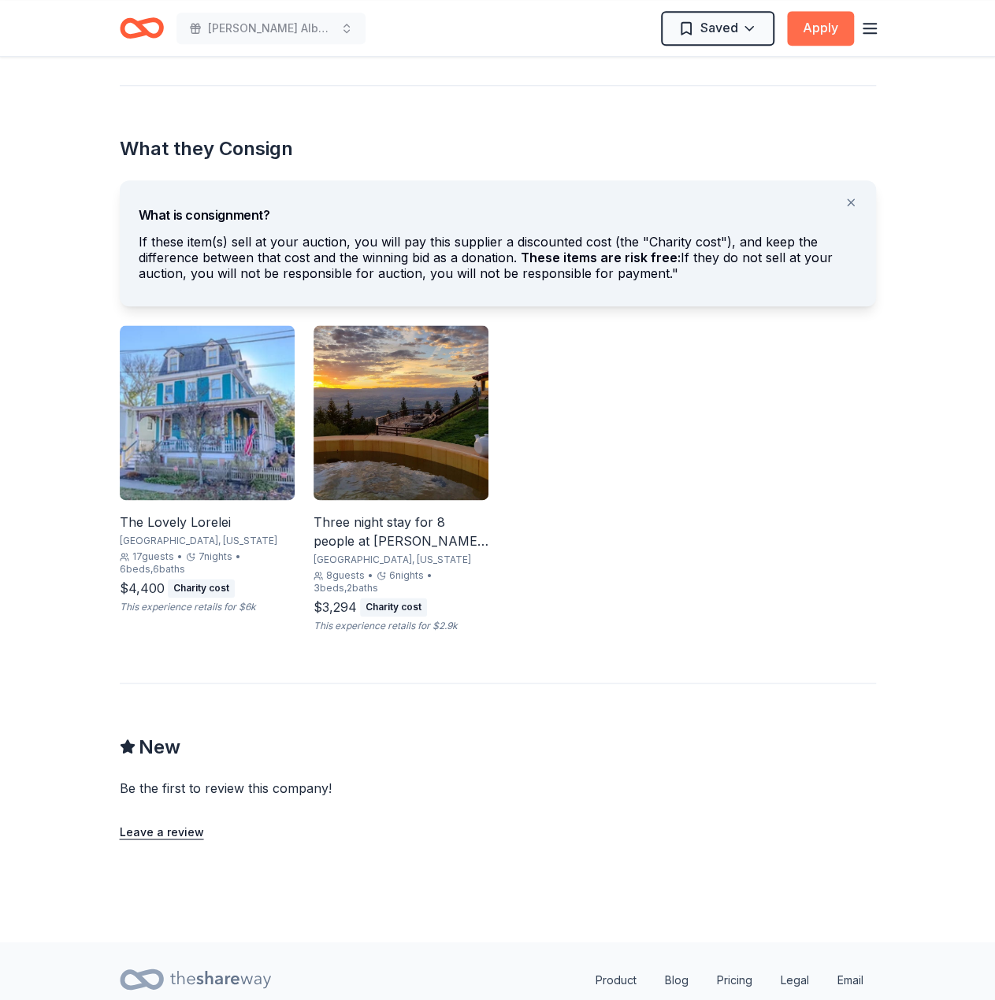
click at [832, 31] on button "Apply" at bounding box center [820, 28] width 67 height 35
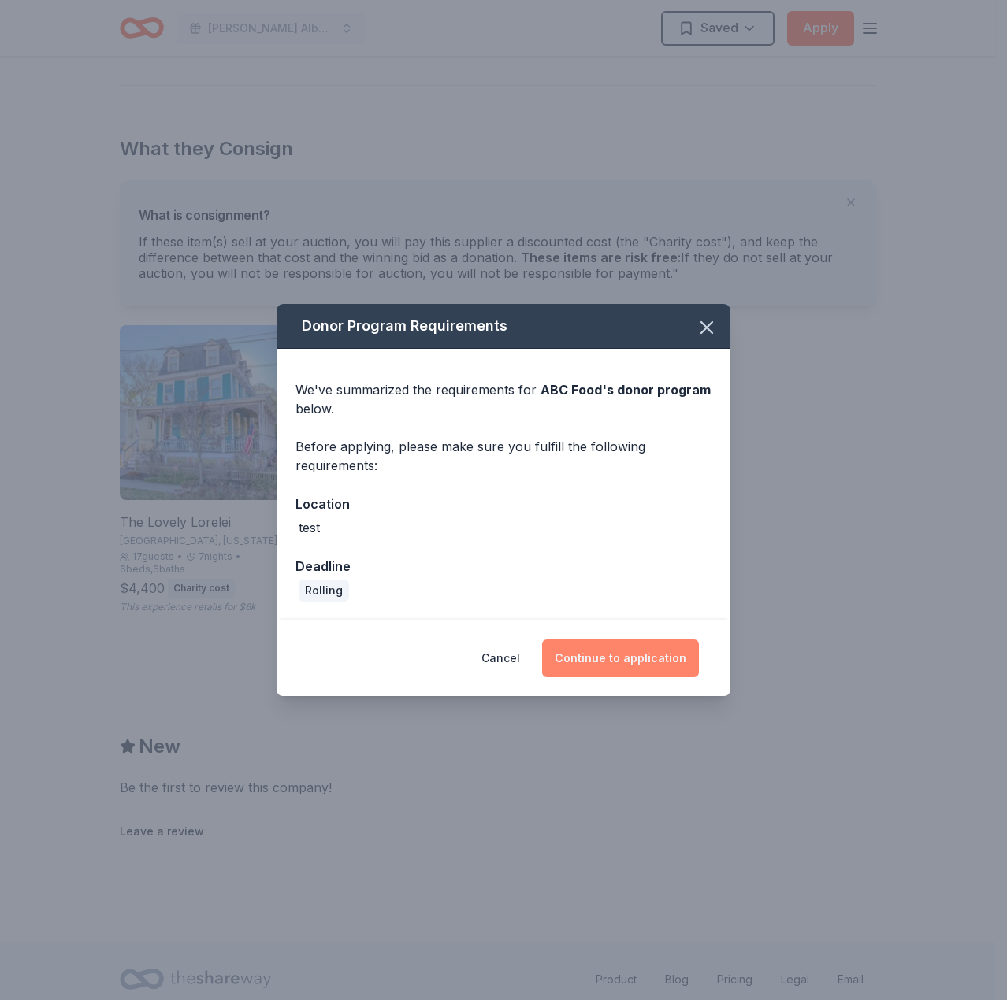
click at [671, 646] on button "Continue to application" at bounding box center [620, 659] width 157 height 38
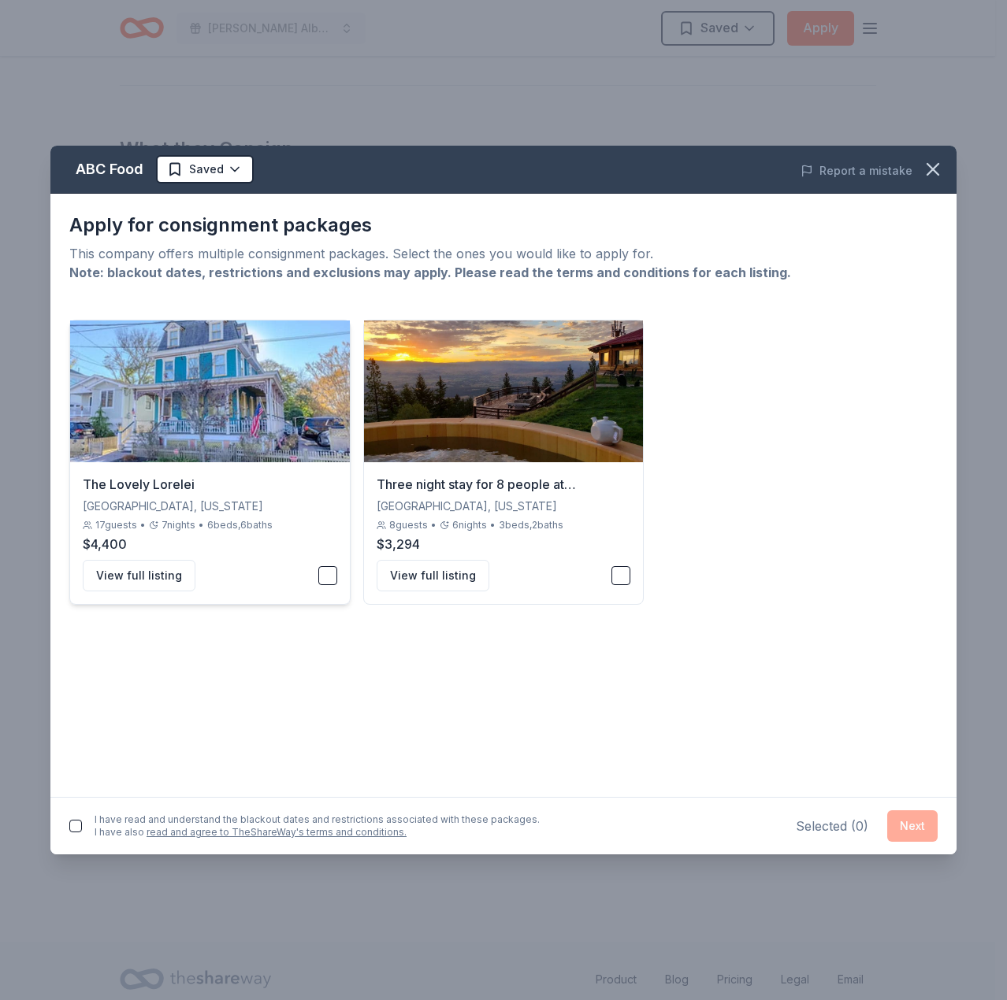
click at [331, 584] on div "View full listing" at bounding box center [210, 576] width 254 height 32
click at [633, 583] on div "Three night stay for 8 people at Downing Mountain Lodge and Retreat in the Rock…" at bounding box center [504, 533] width 280 height 142
click at [922, 828] on button "Next" at bounding box center [912, 826] width 50 height 32
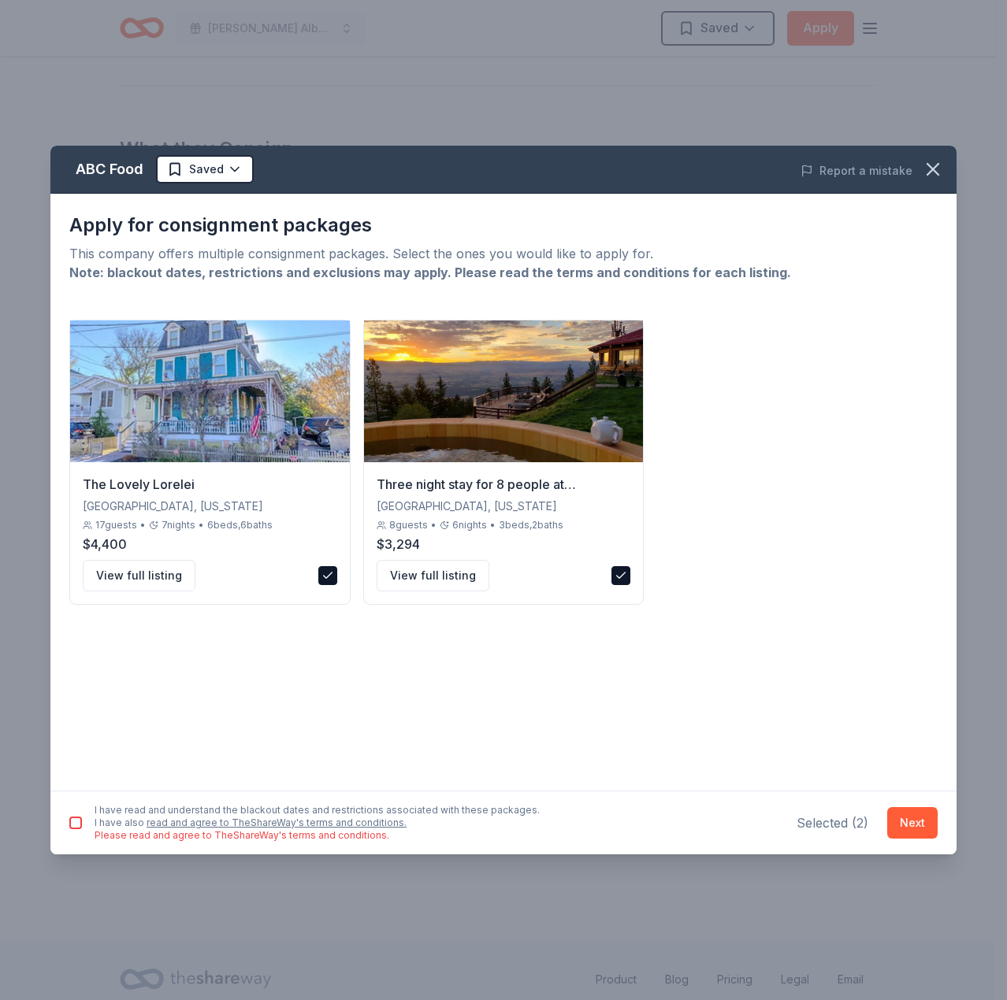
click at [78, 823] on button "button" at bounding box center [75, 823] width 13 height 13
click at [195, 822] on link "read and agree to TheShareWay's terms and conditions." at bounding box center [277, 823] width 260 height 12
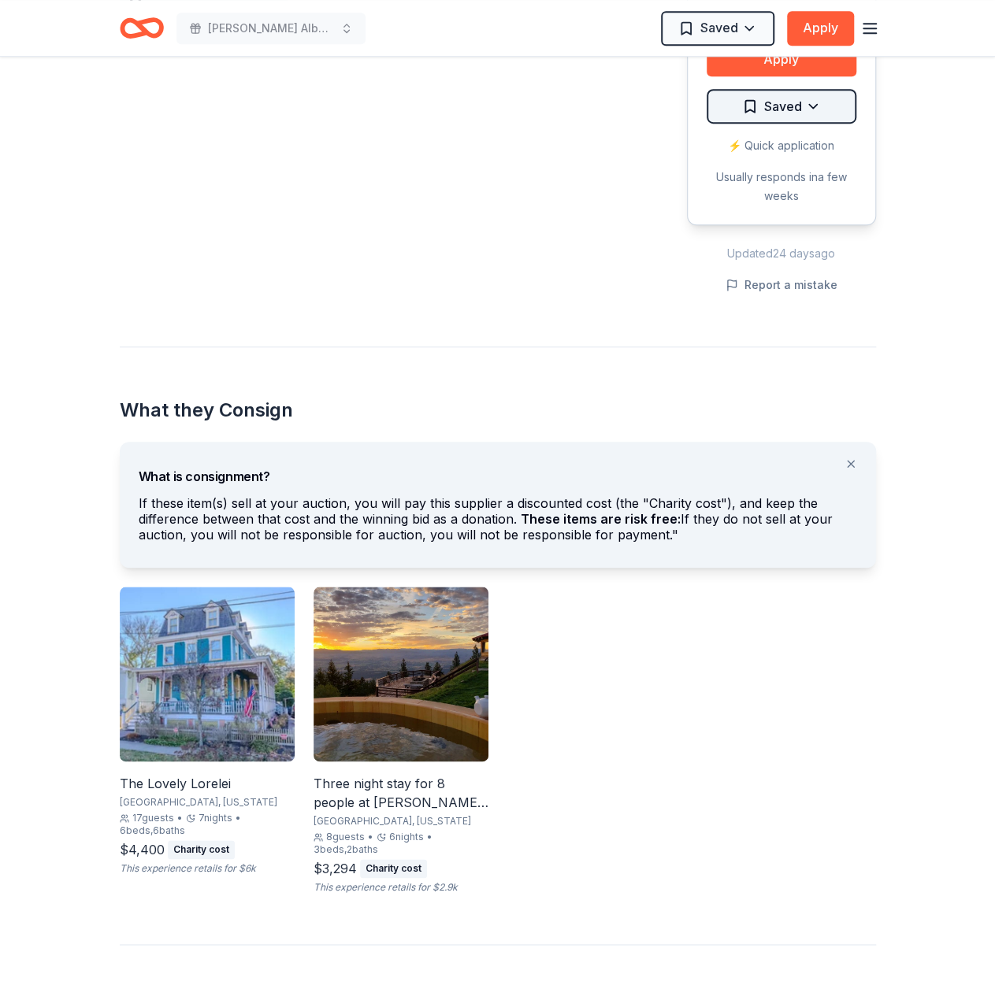
scroll to position [841, 0]
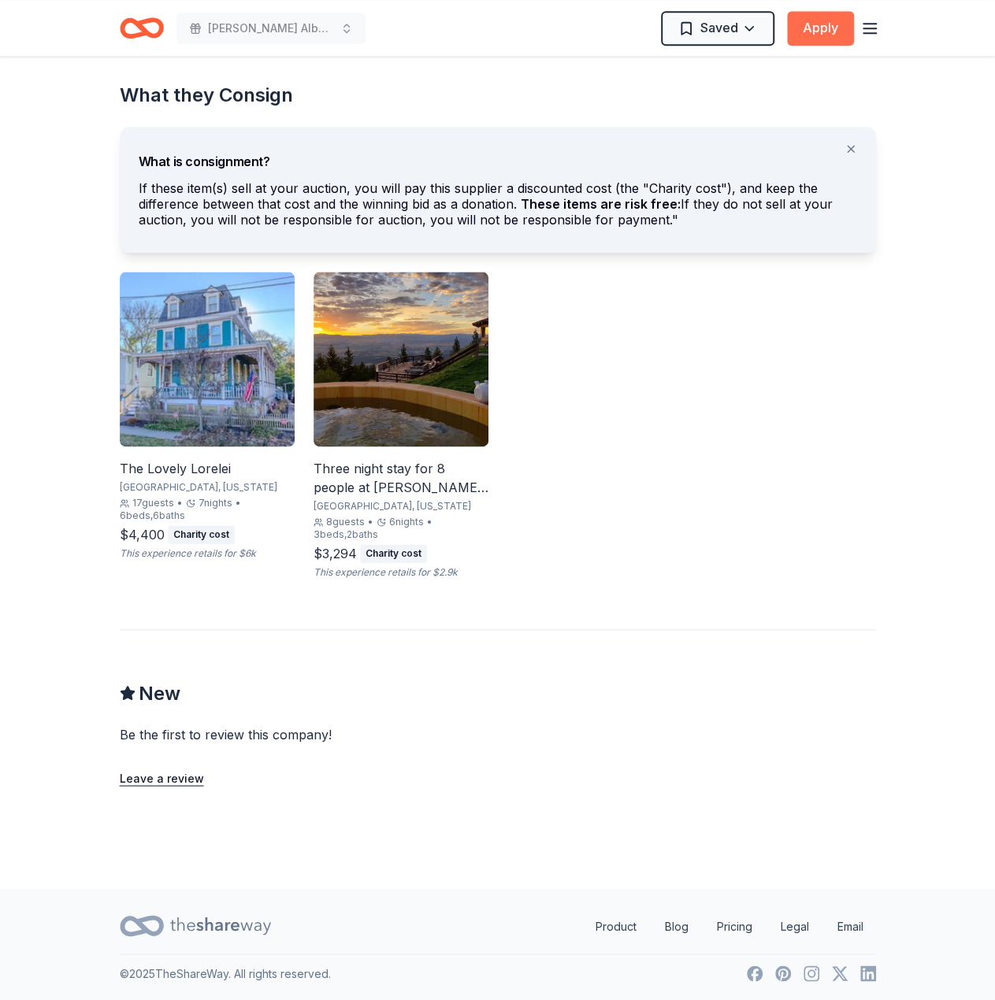
click at [806, 22] on button "Apply" at bounding box center [820, 28] width 67 height 35
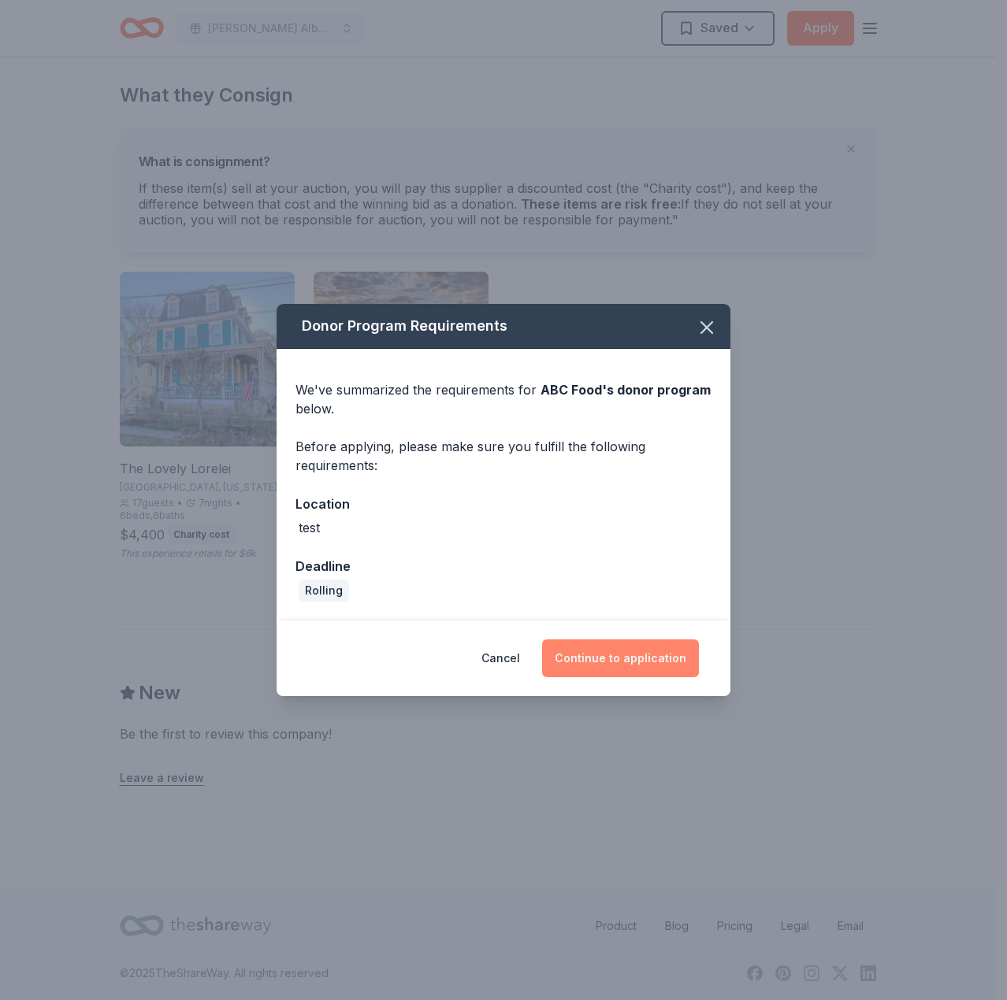
click at [646, 646] on button "Continue to application" at bounding box center [620, 659] width 157 height 38
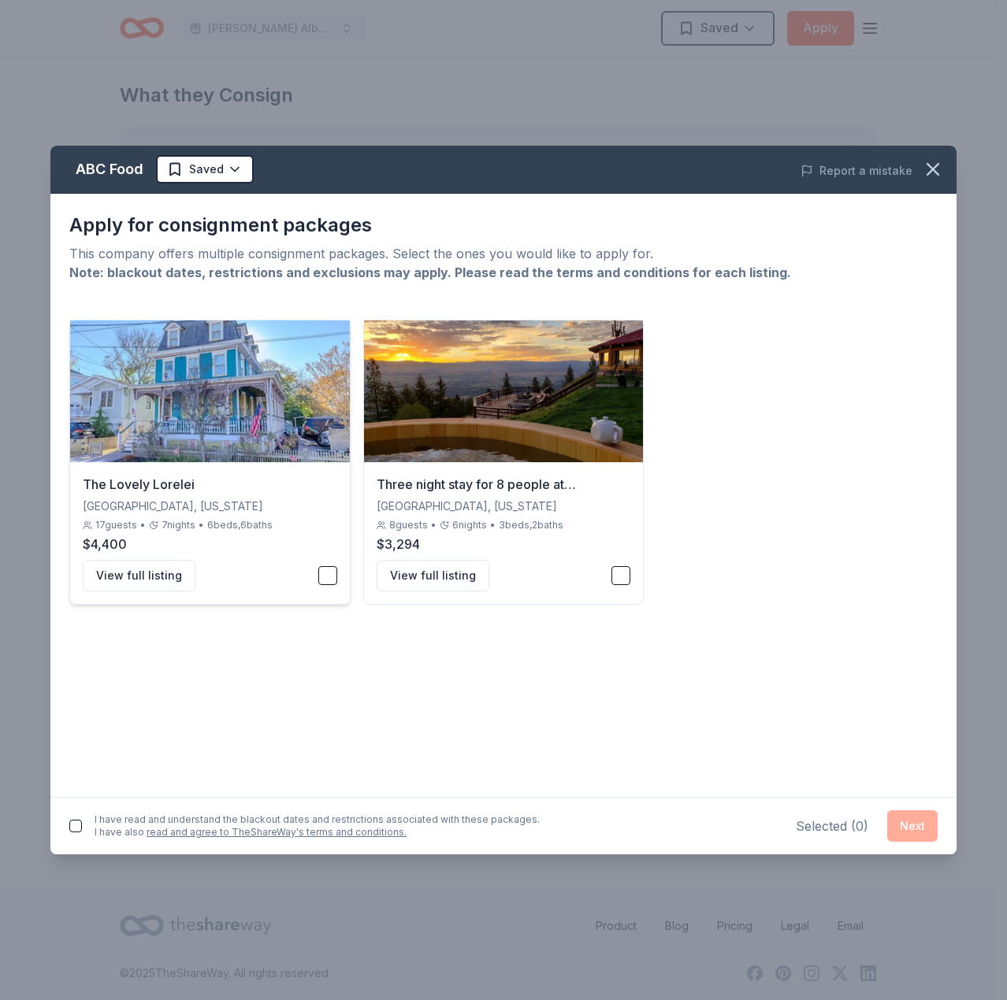
click at [331, 579] on button "button" at bounding box center [327, 575] width 19 height 19
click at [613, 583] on button "button" at bounding box center [620, 575] width 19 height 19
click at [908, 835] on button "Next" at bounding box center [912, 826] width 50 height 32
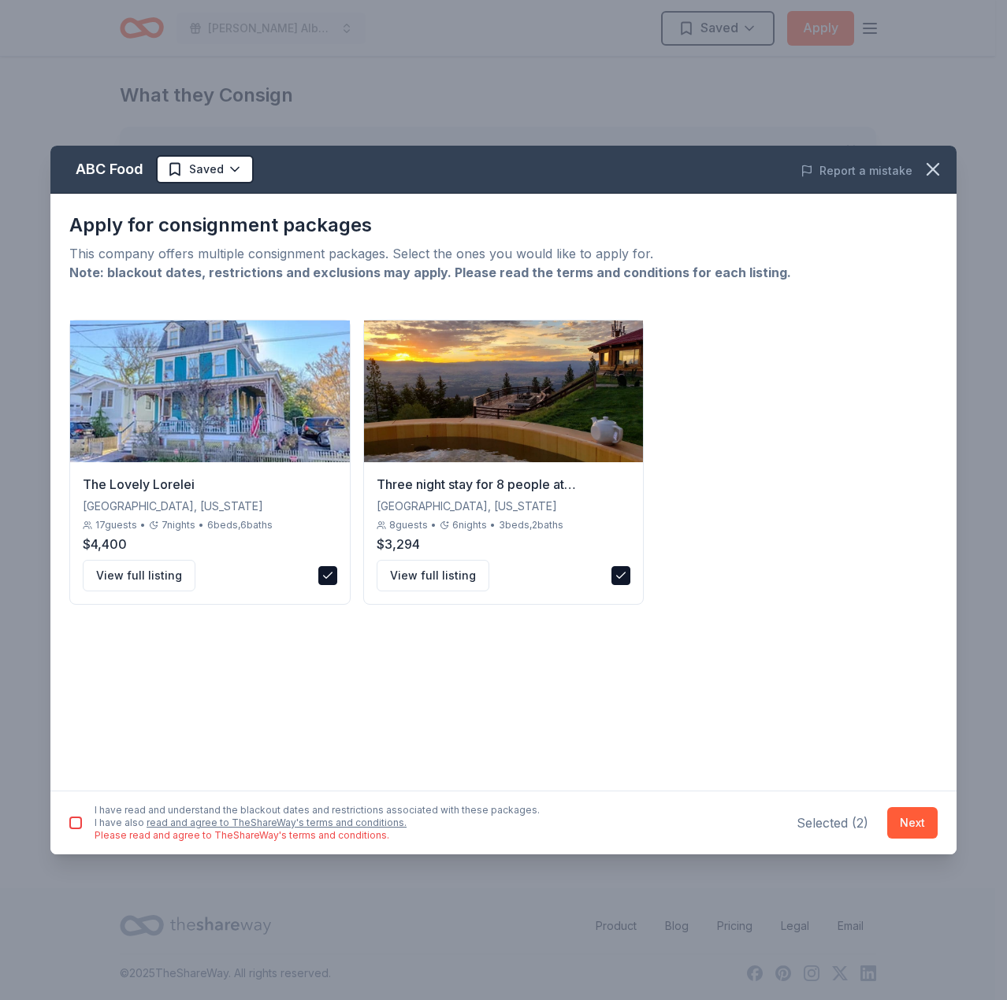
click at [71, 823] on button "button" at bounding box center [75, 823] width 13 height 13
click at [909, 827] on button "Next" at bounding box center [912, 823] width 50 height 32
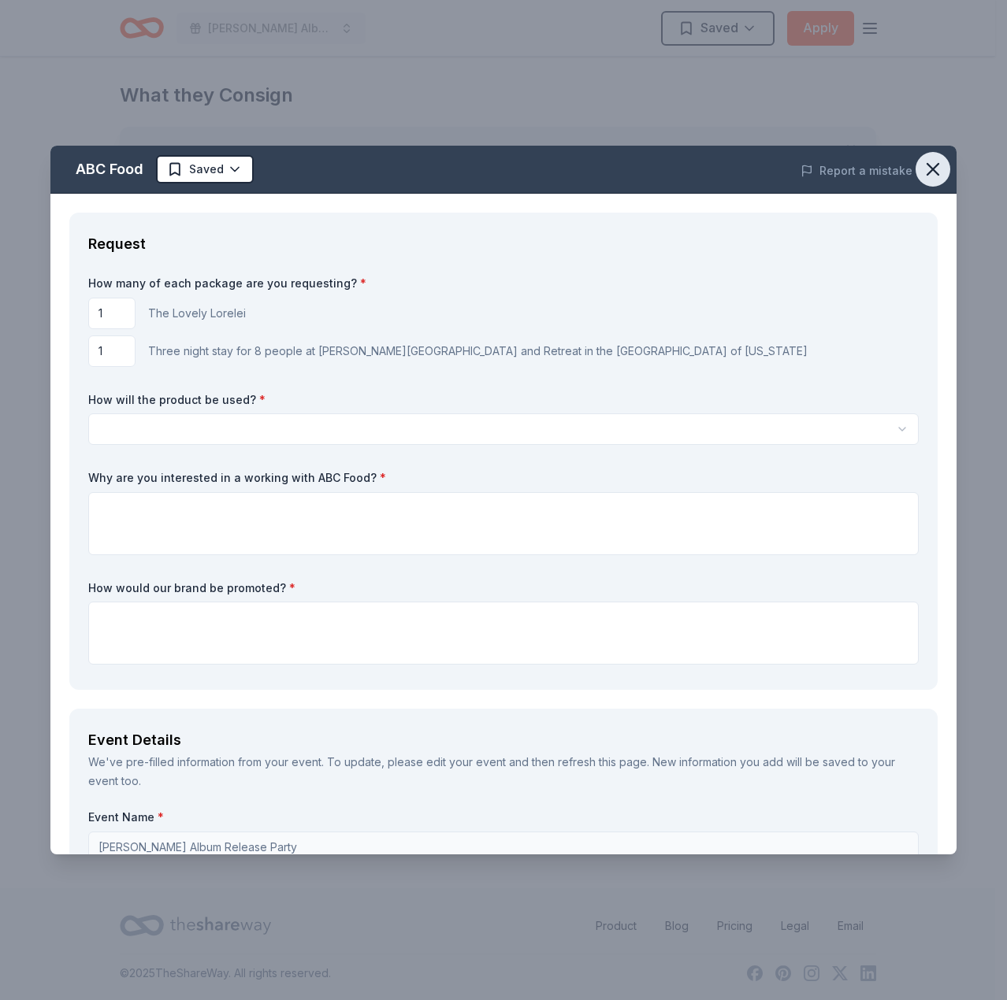
click at [922, 176] on icon "button" at bounding box center [933, 169] width 22 height 22
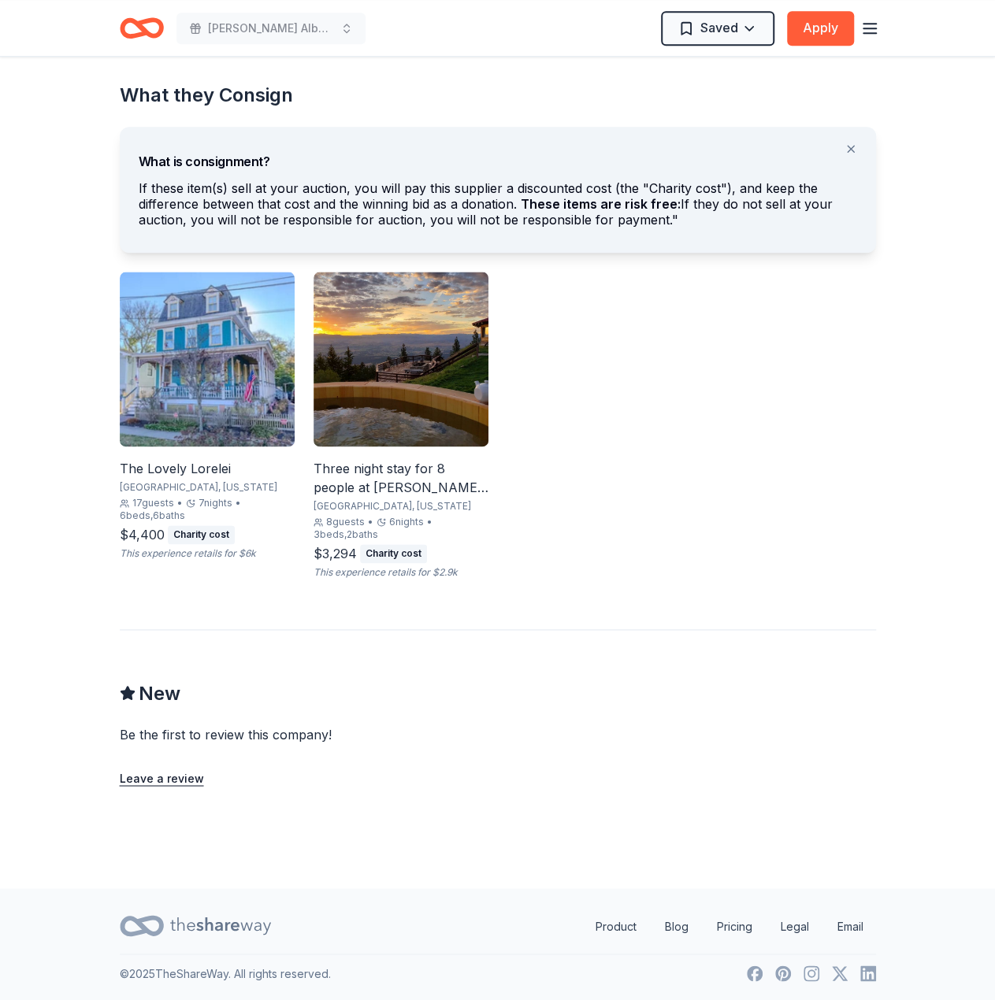
click at [822, 45] on div "Saved Apply" at bounding box center [770, 27] width 218 height 37
click at [821, 35] on button "Apply" at bounding box center [820, 28] width 67 height 35
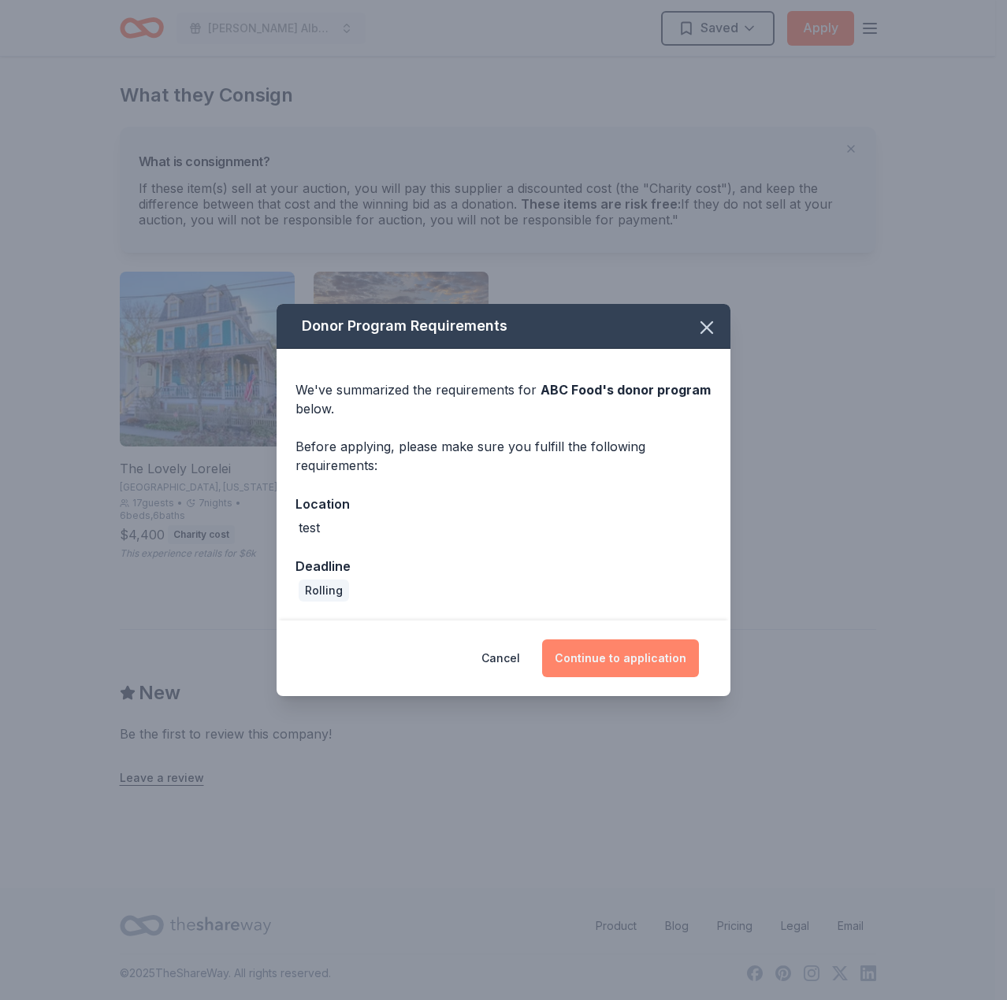
click at [658, 644] on button "Continue to application" at bounding box center [620, 659] width 157 height 38
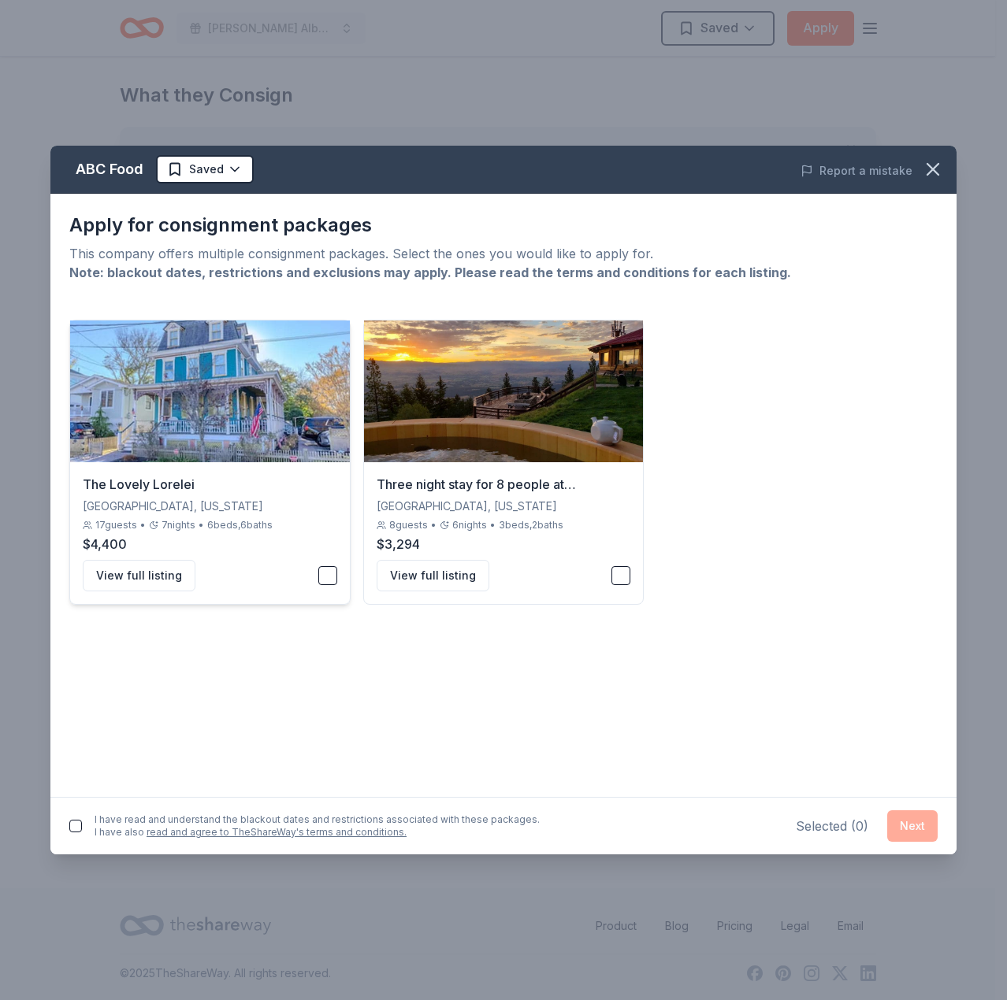
click at [339, 571] on div "The Lovely Lorelei Miami, Florida 17 guests • 7 nights • 6 beds, 6 baths $4,400…" at bounding box center [210, 533] width 280 height 142
click at [618, 569] on button "button" at bounding box center [620, 575] width 19 height 19
click at [78, 825] on button "button" at bounding box center [75, 826] width 13 height 13
click at [900, 825] on button "Next" at bounding box center [912, 826] width 50 height 32
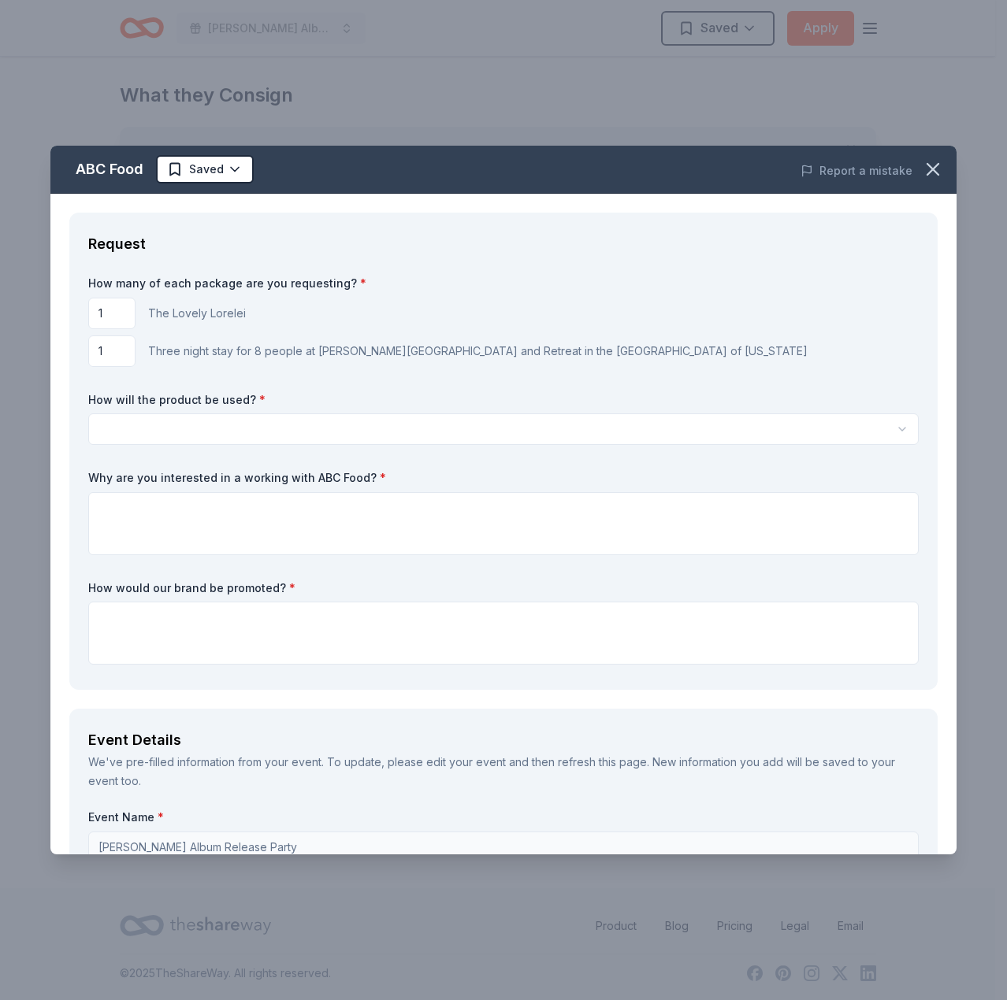
click at [128, 310] on input "1" at bounding box center [111, 314] width 47 height 32
type input "2"
drag, startPoint x: 928, startPoint y: 161, endPoint x: 577, endPoint y: 74, distance: 361.8
click at [928, 161] on icon "button" at bounding box center [933, 169] width 22 height 22
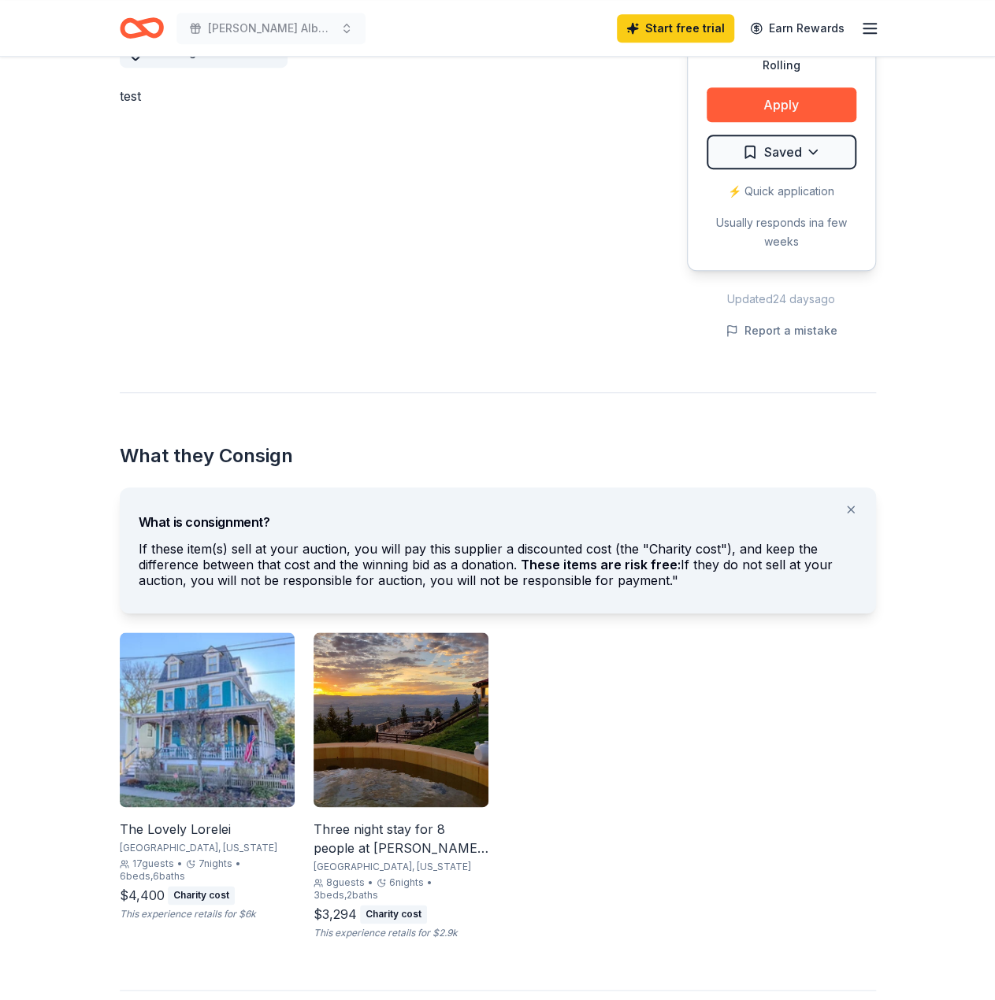
scroll to position [551, 0]
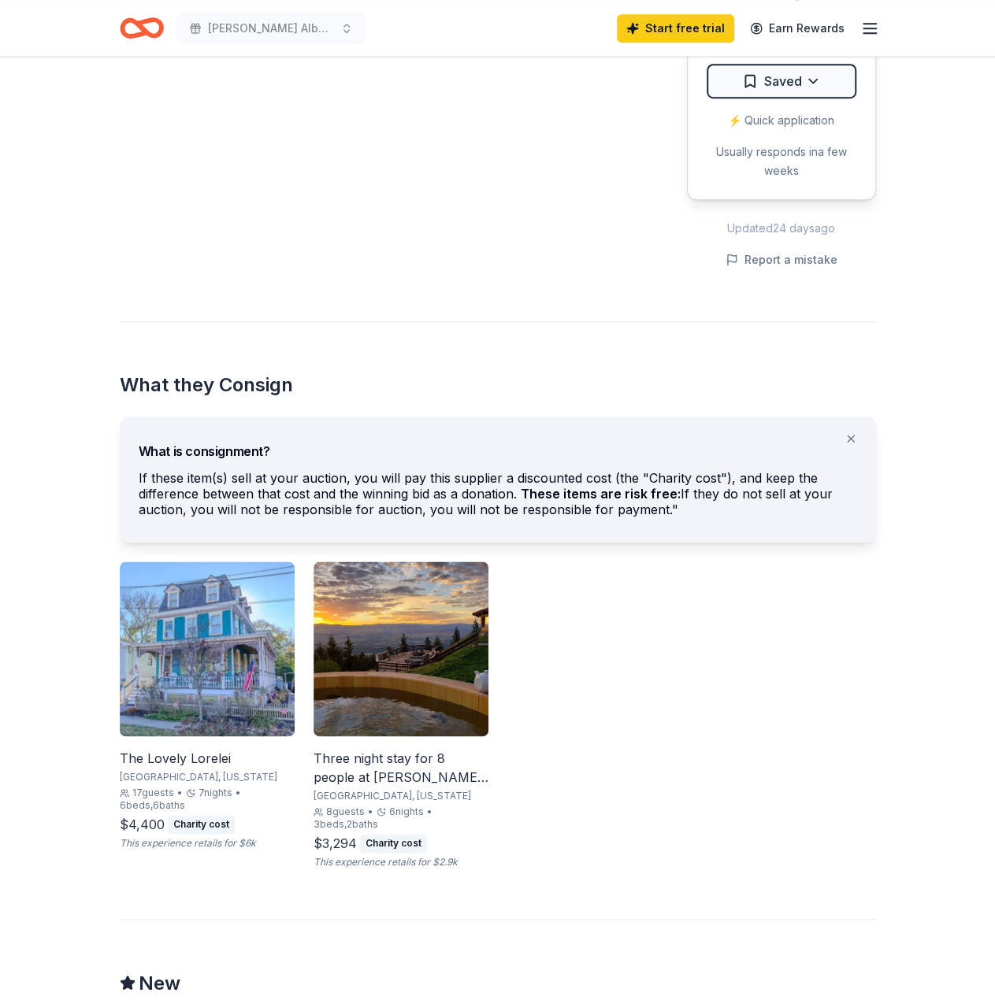
click at [416, 745] on div "Three night stay for 8 people at Downing Mountain Lodge and Retreat in the Rock…" at bounding box center [400, 715] width 175 height 307
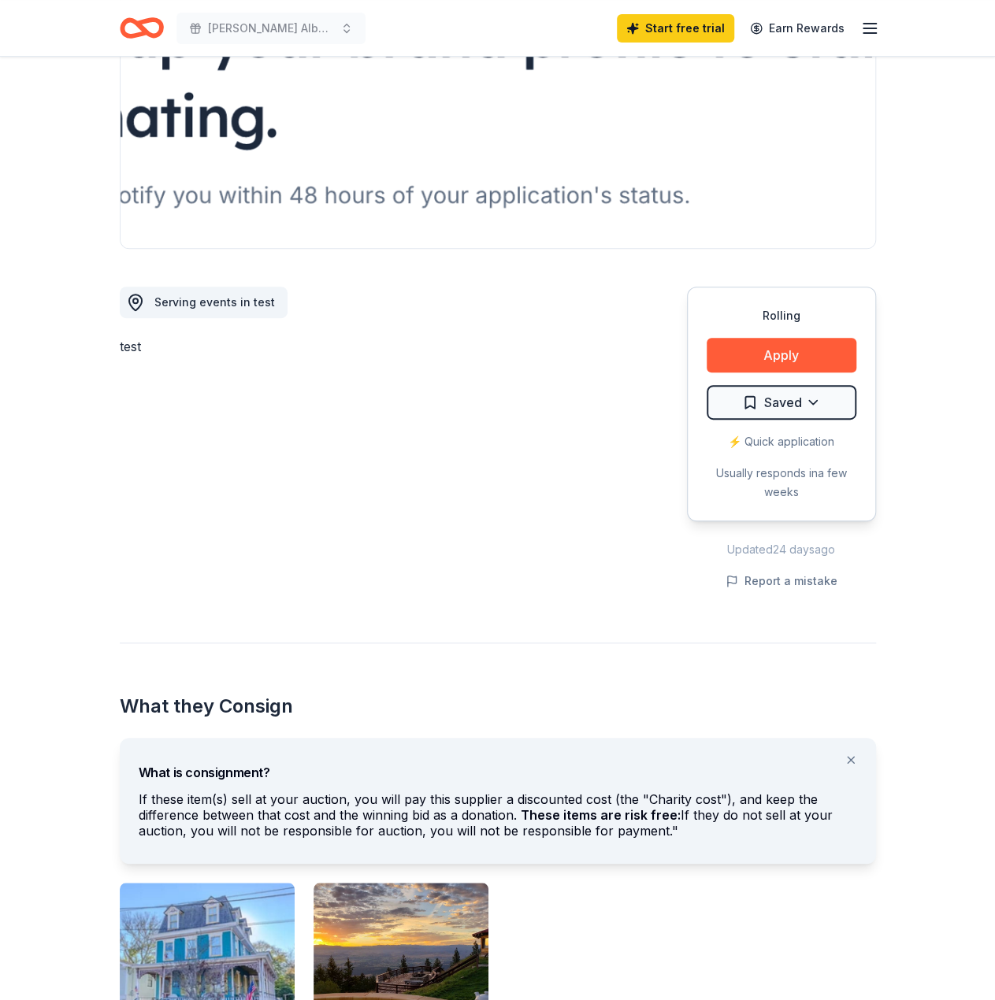
scroll to position [0, 0]
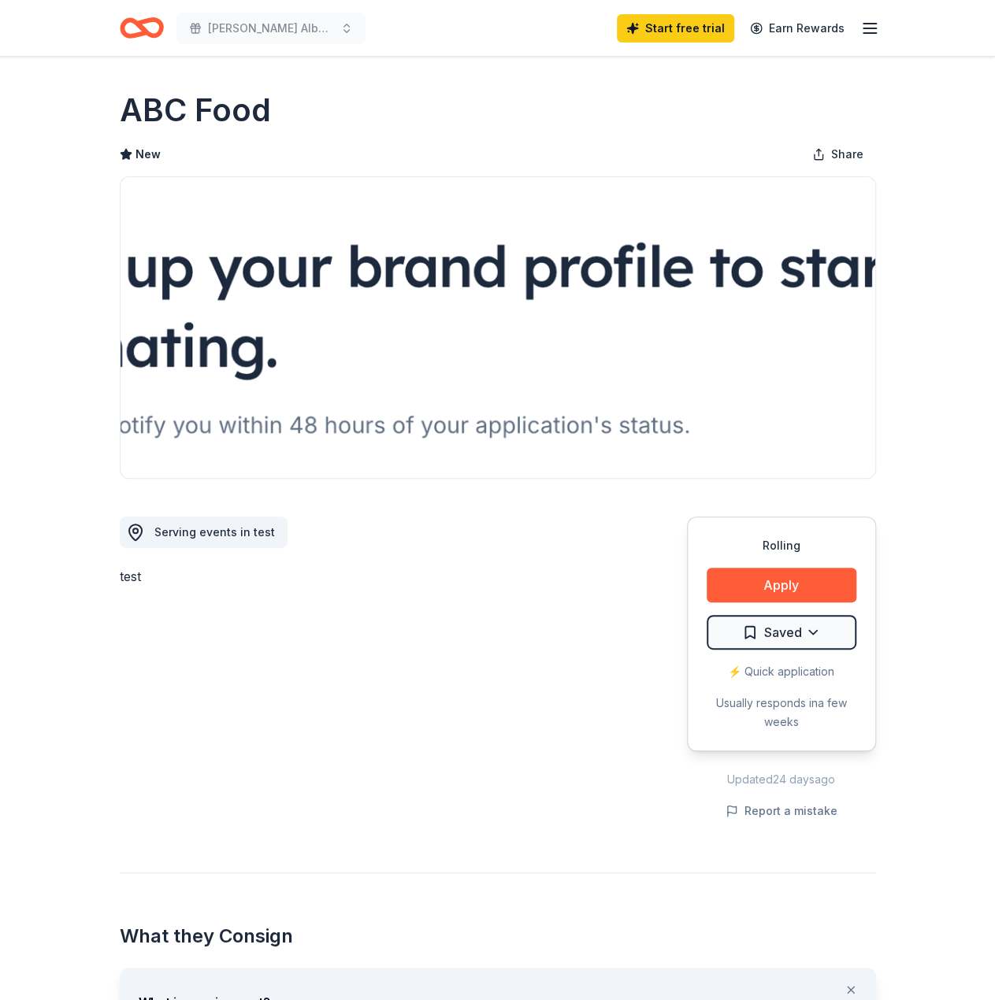
click at [739, 276] on img at bounding box center [498, 327] width 755 height 301
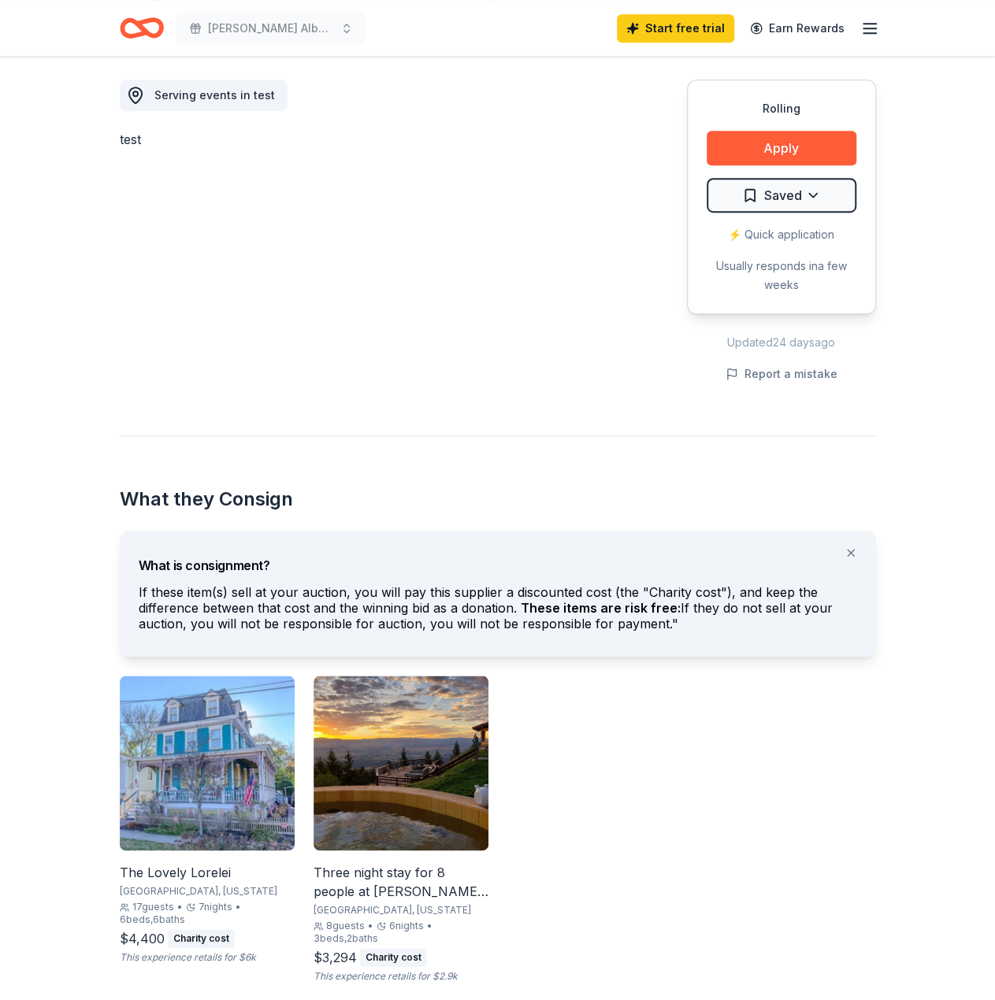
scroll to position [551, 0]
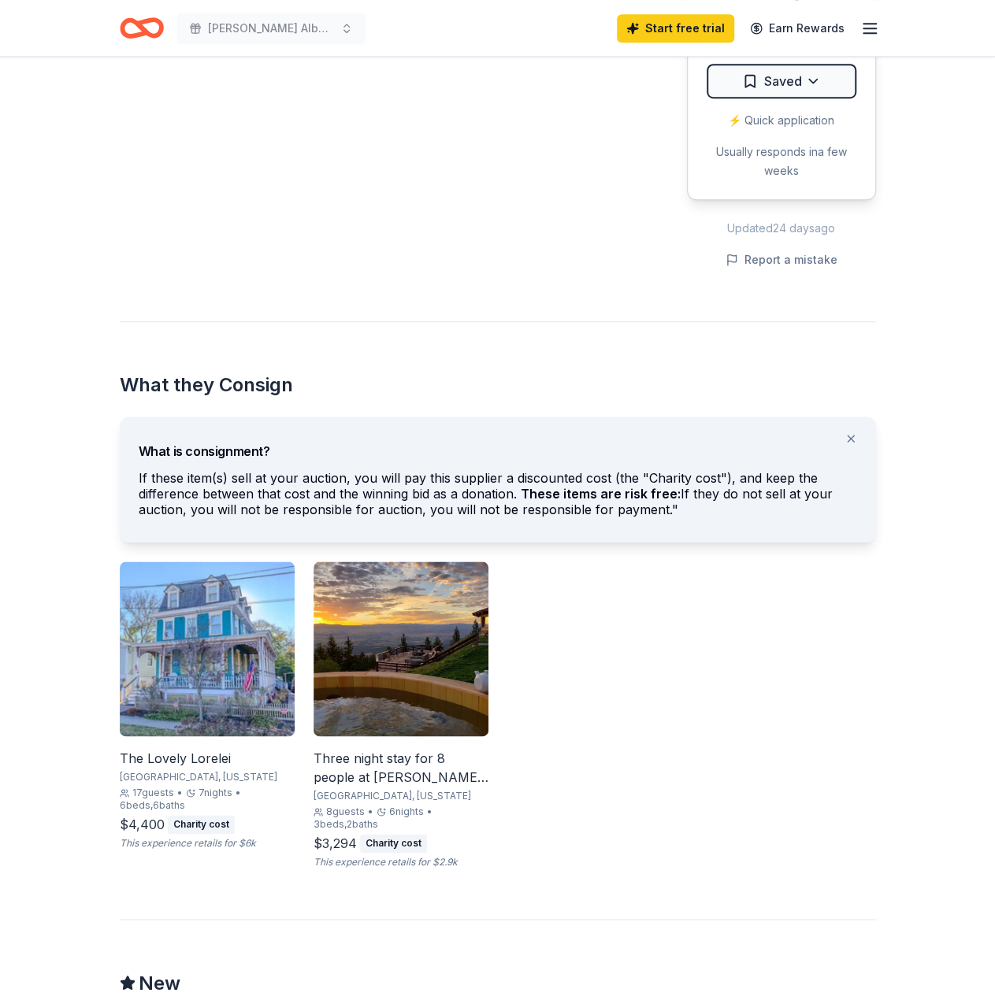
click at [465, 762] on div "Three night stay for 8 people at [PERSON_NAME][GEOGRAPHIC_DATA] and Retreat in …" at bounding box center [400, 768] width 175 height 38
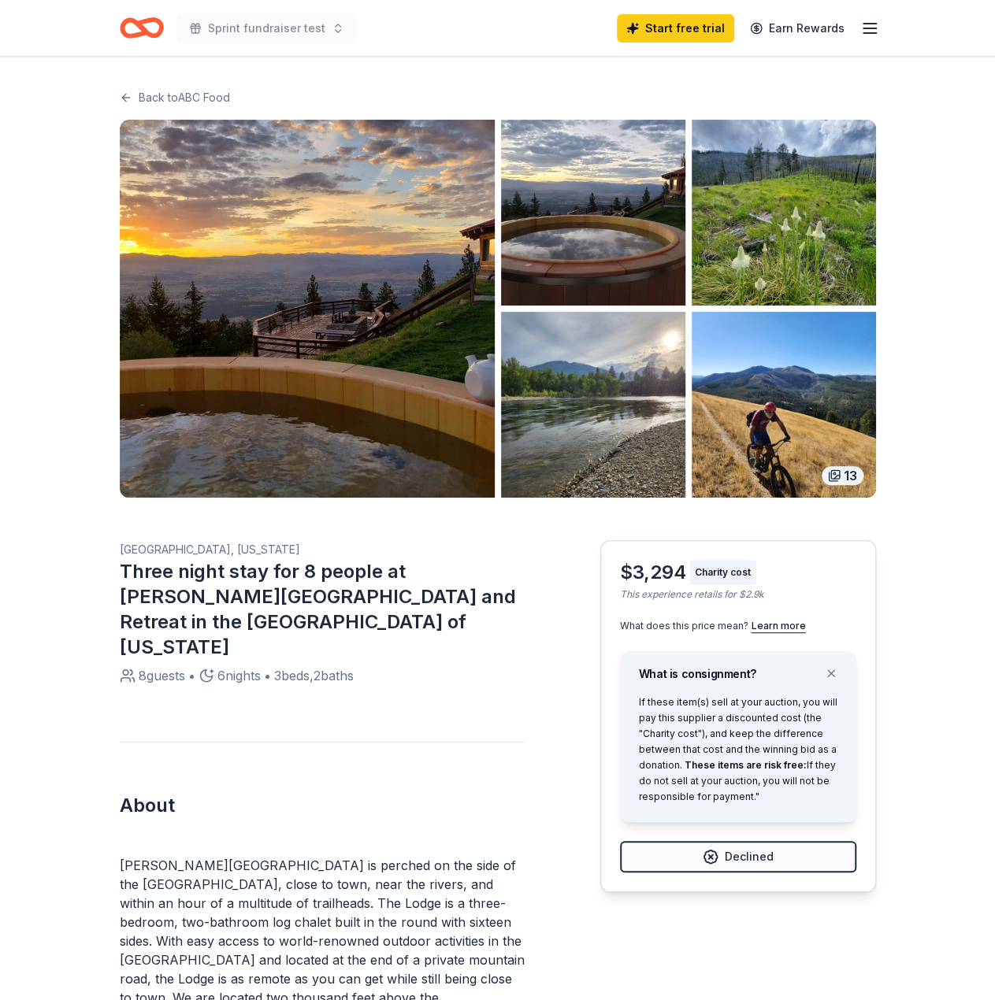
click at [206, 106] on link "Back to ABC Food" at bounding box center [498, 97] width 756 height 19
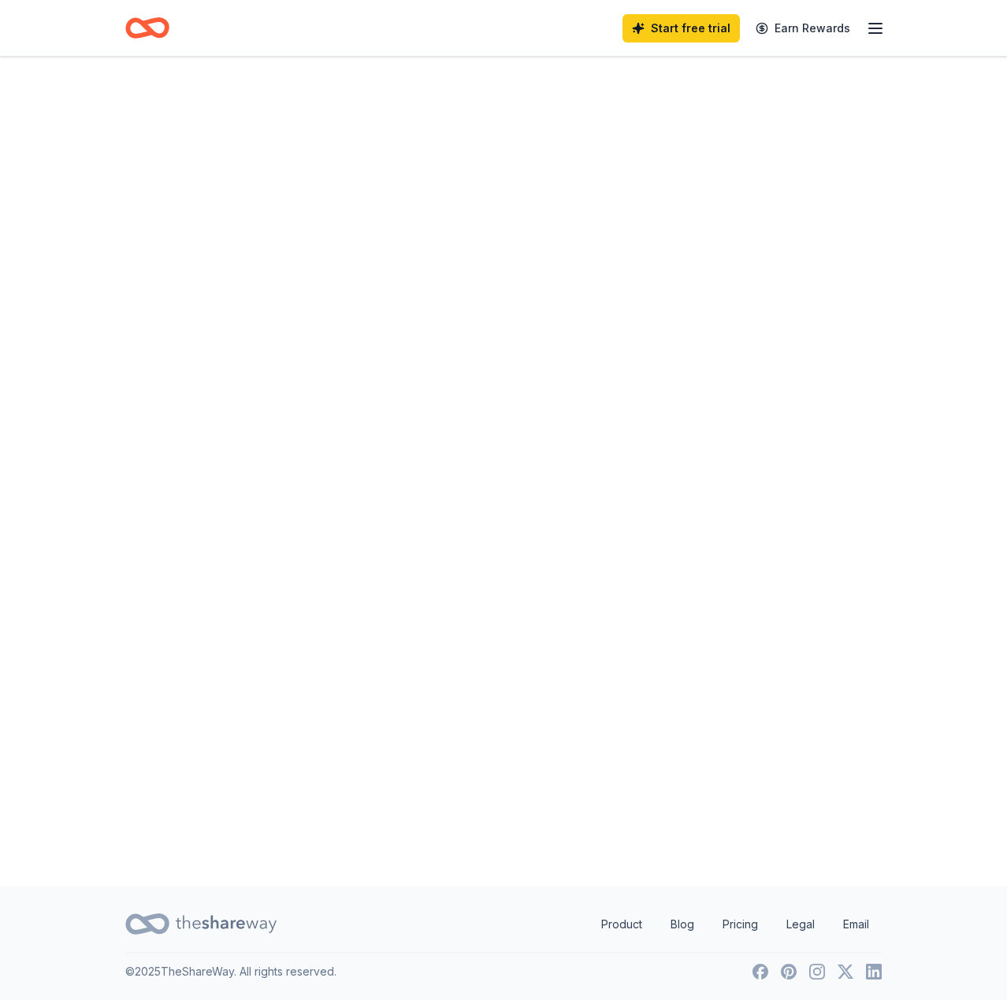
click at [210, 98] on div at bounding box center [503, 472] width 1007 height 830
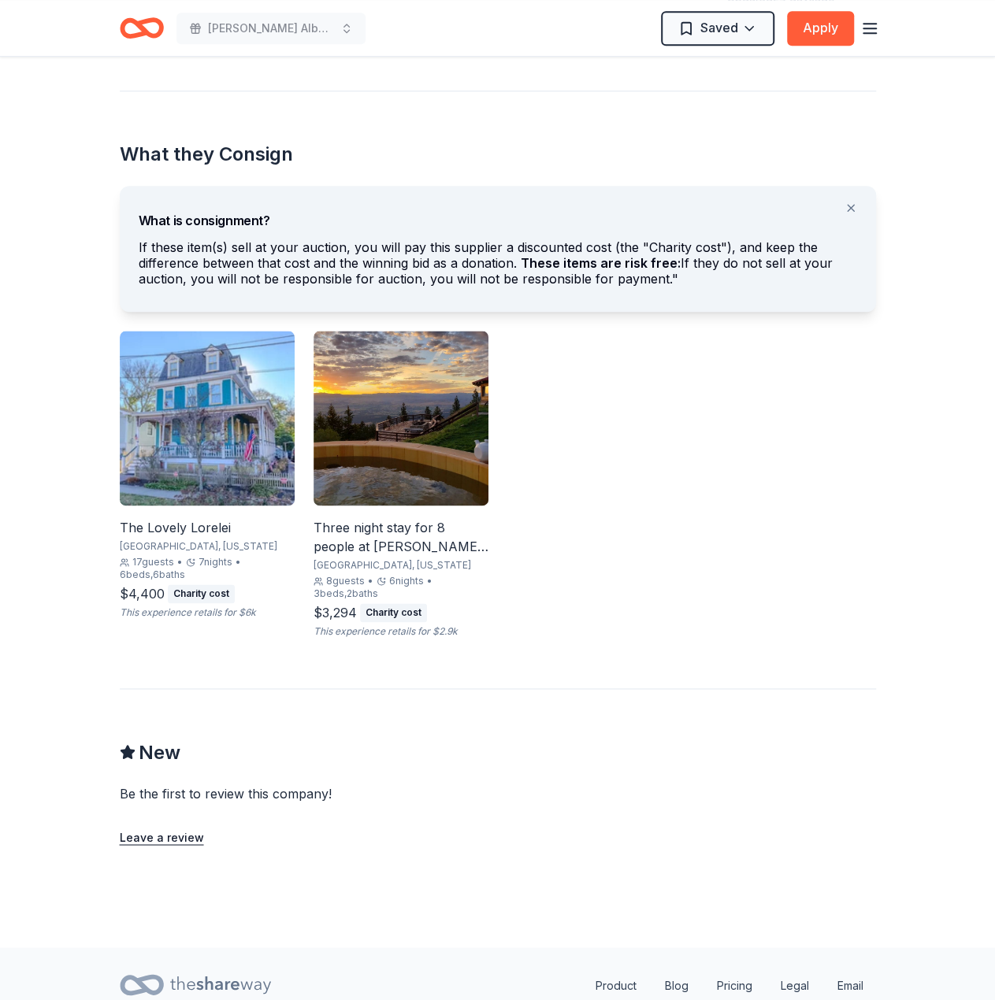
scroll to position [841, 0]
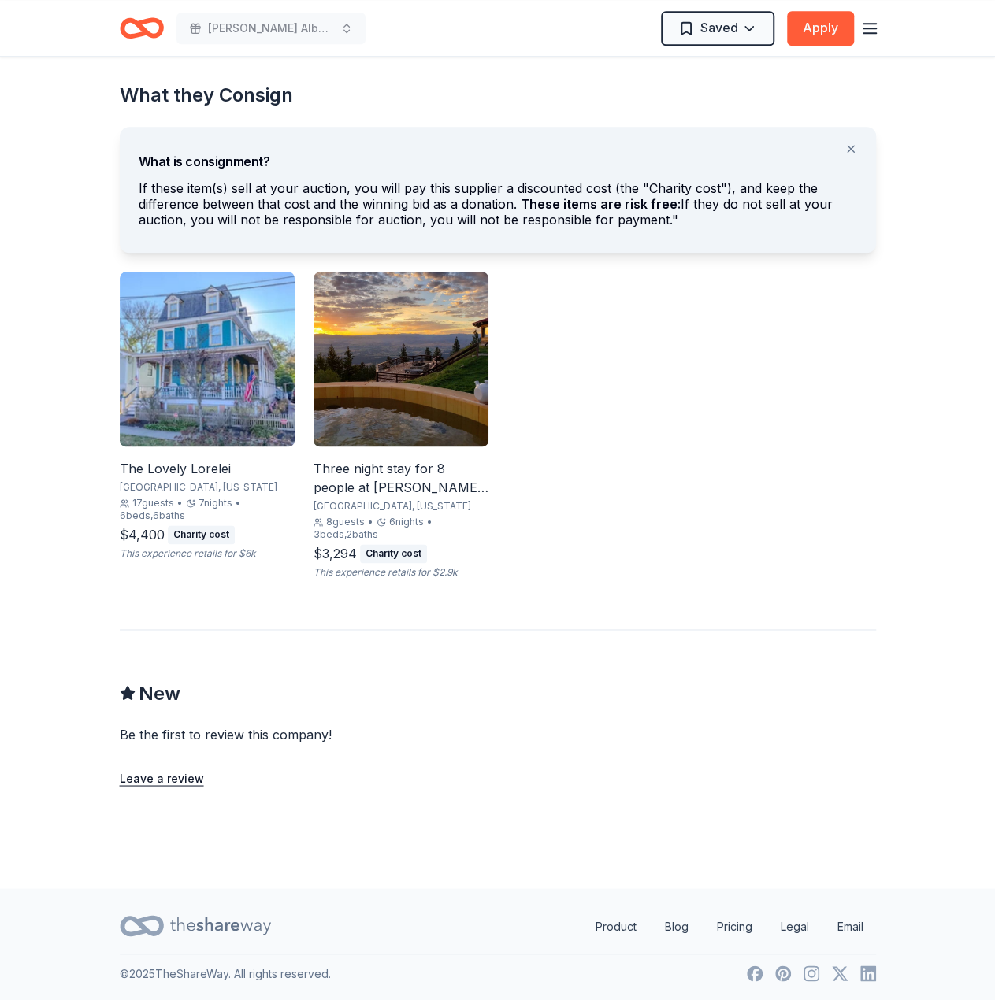
click at [388, 456] on div "Three night stay for 8 people at Downing Mountain Lodge and Retreat in the Rock…" at bounding box center [400, 425] width 175 height 307
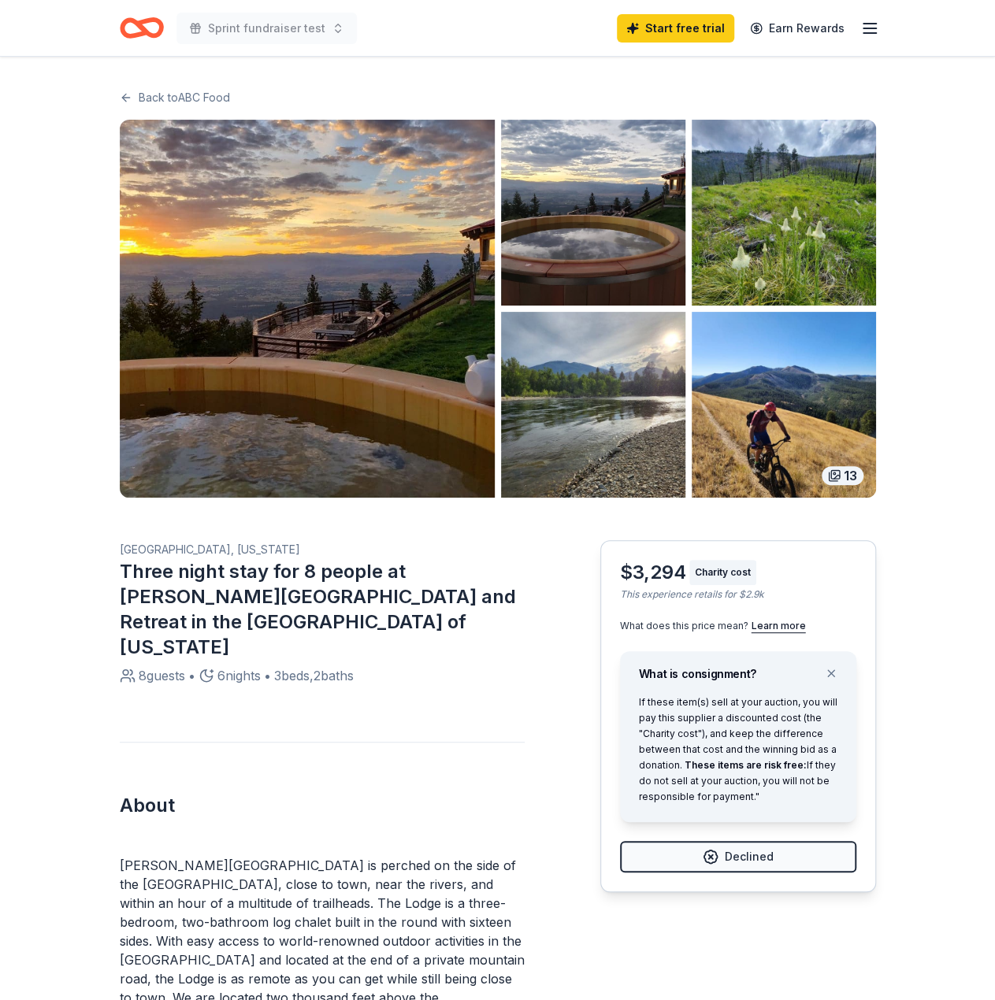
click at [224, 91] on link "Back to ABC Food" at bounding box center [498, 97] width 756 height 19
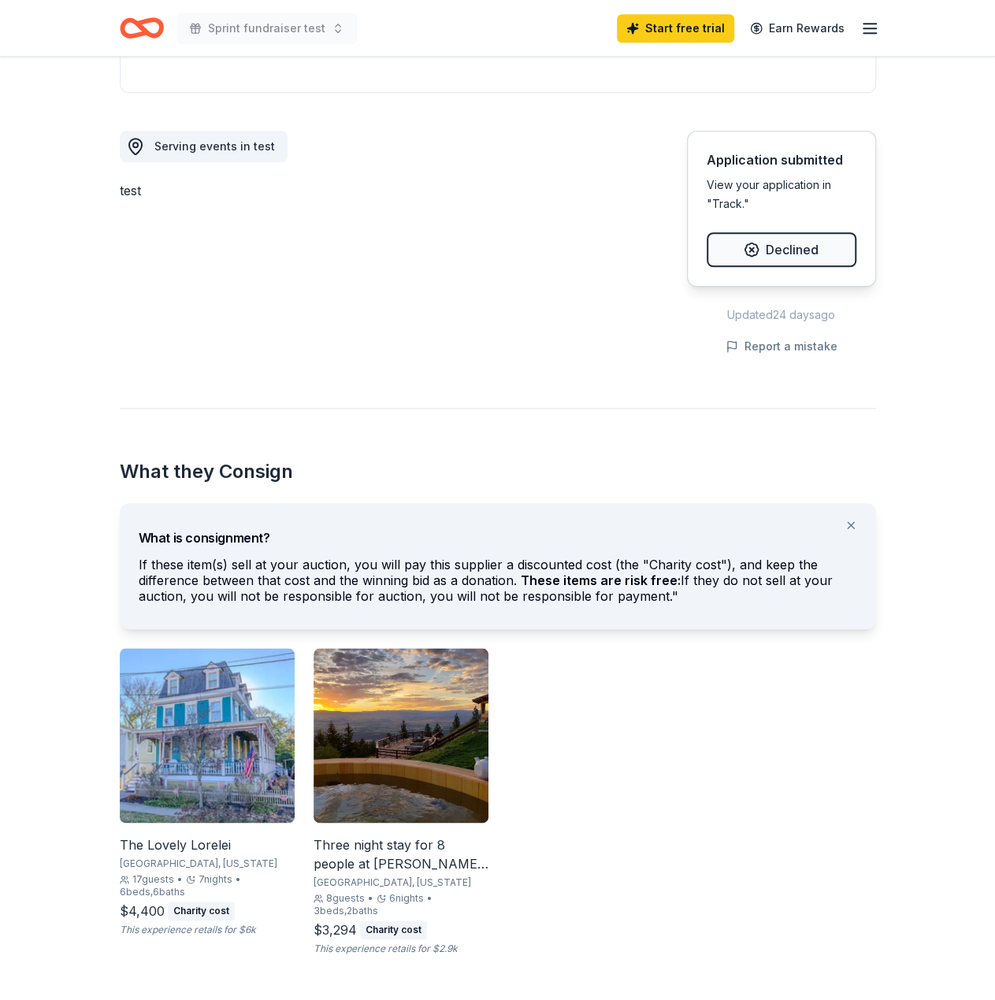
scroll to position [551, 0]
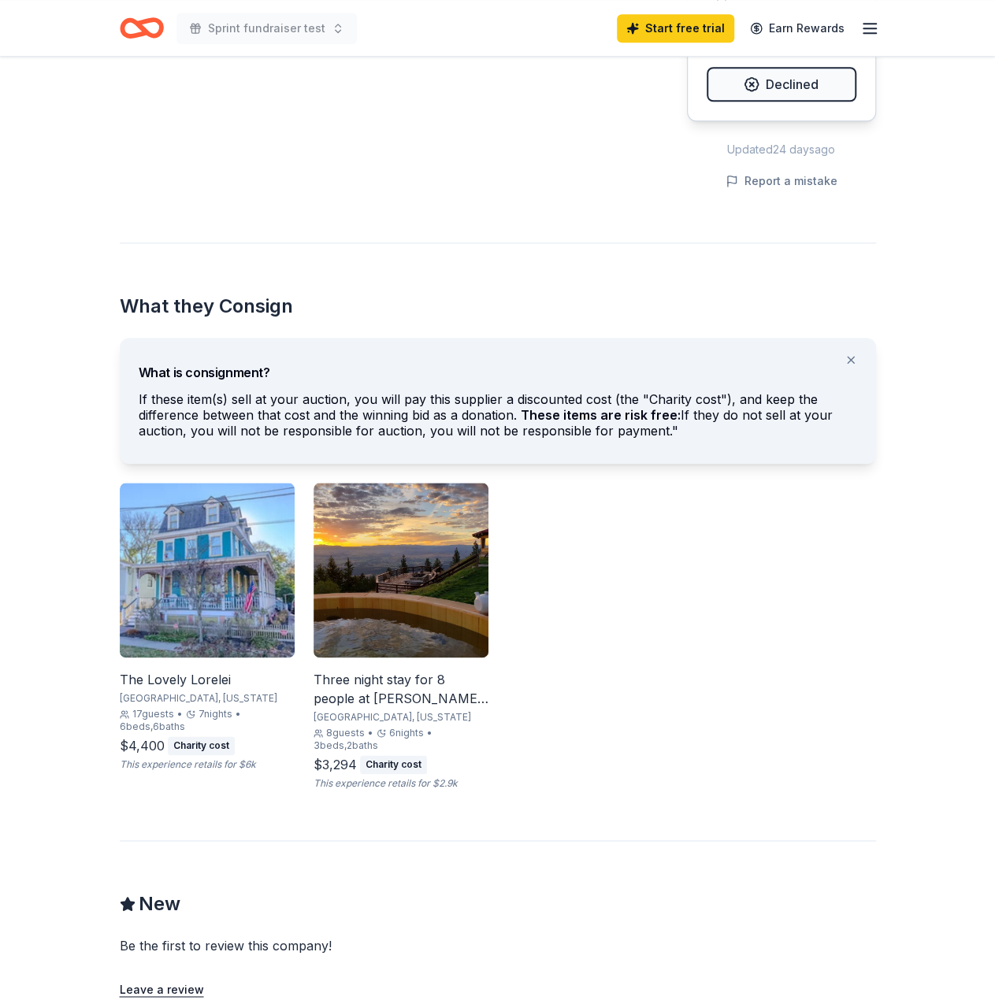
click at [451, 625] on img at bounding box center [400, 570] width 175 height 175
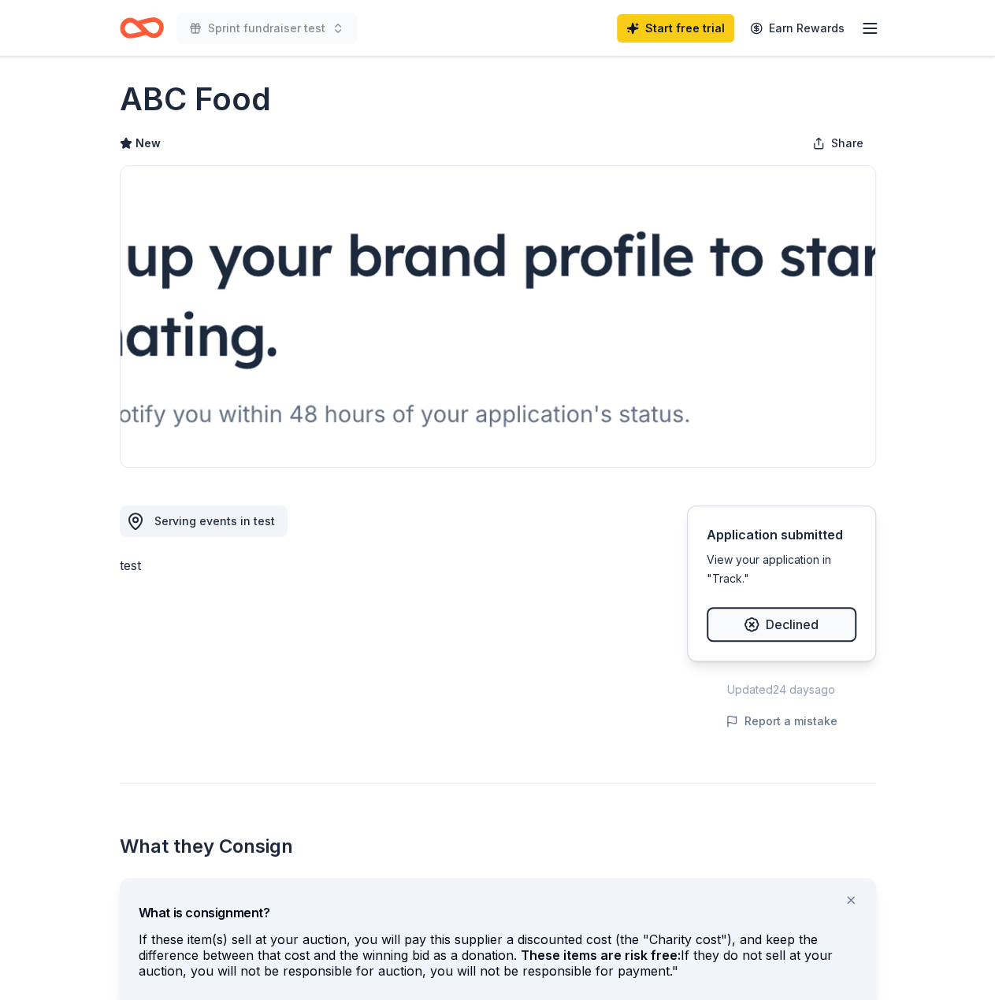
scroll to position [0, 0]
